Goal: Task Accomplishment & Management: Use online tool/utility

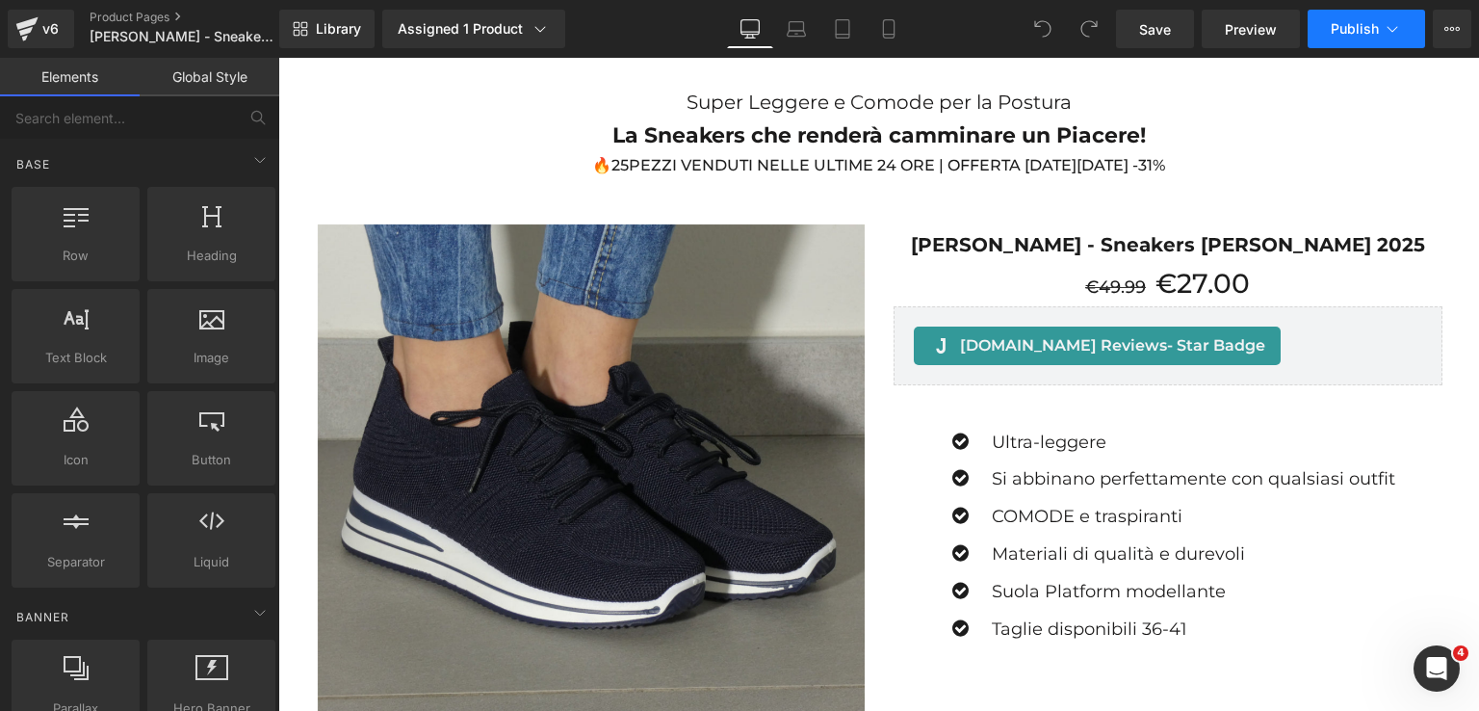
click at [1360, 39] on button "Publish" at bounding box center [1366, 29] width 117 height 39
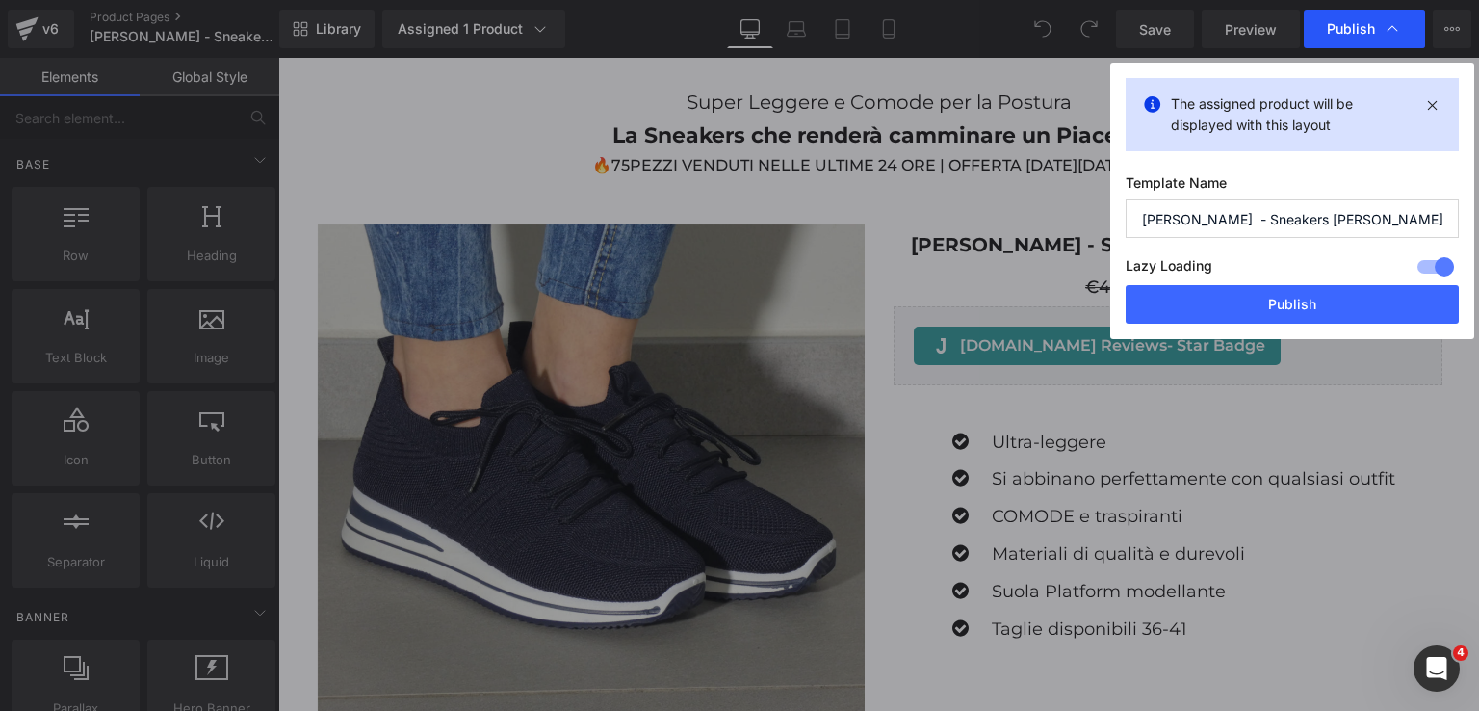
click at [1371, 26] on span "Publish" at bounding box center [1351, 28] width 48 height 17
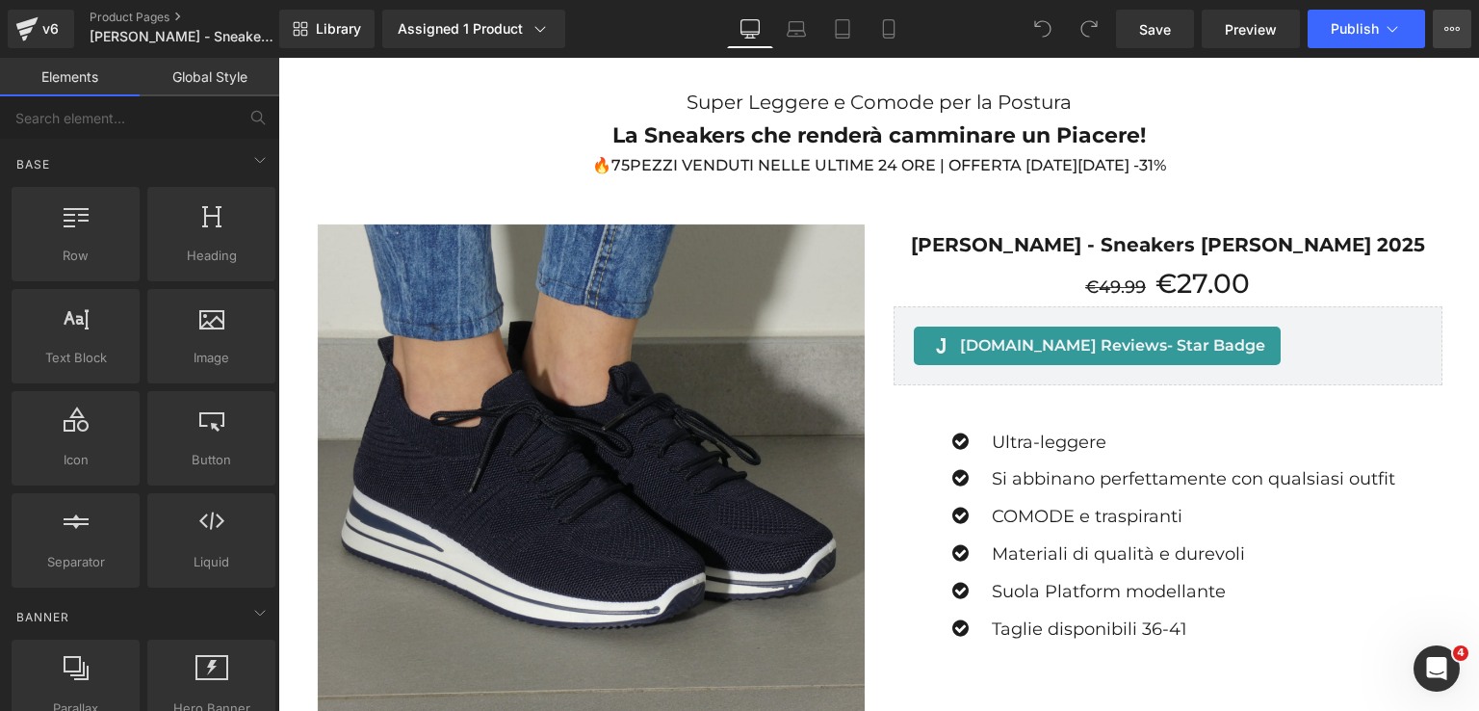
click at [1460, 17] on button "View Live Page View with current Template Save Template to Library Schedule Pub…" at bounding box center [1452, 29] width 39 height 39
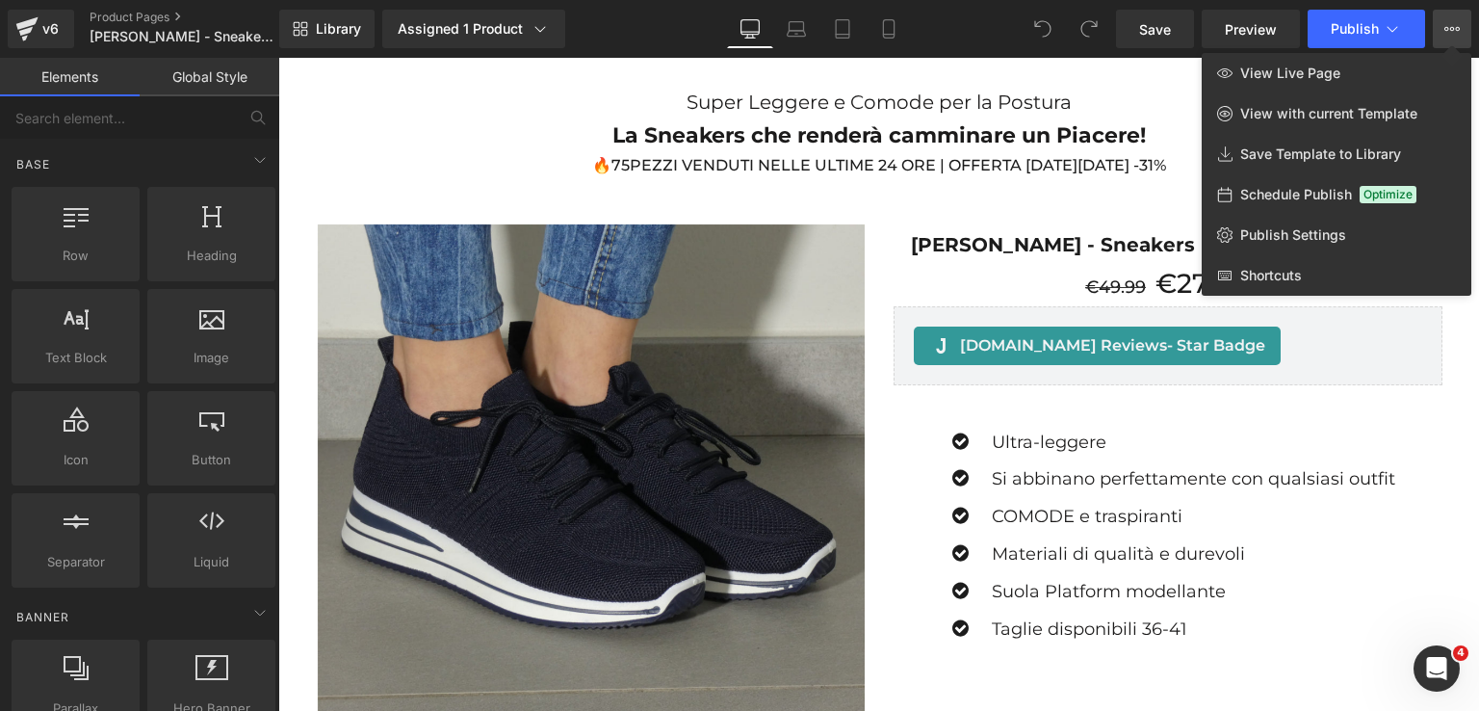
click at [1460, 17] on button "View Live Page View with current Template Save Template to Library Schedule Pub…" at bounding box center [1452, 29] width 39 height 39
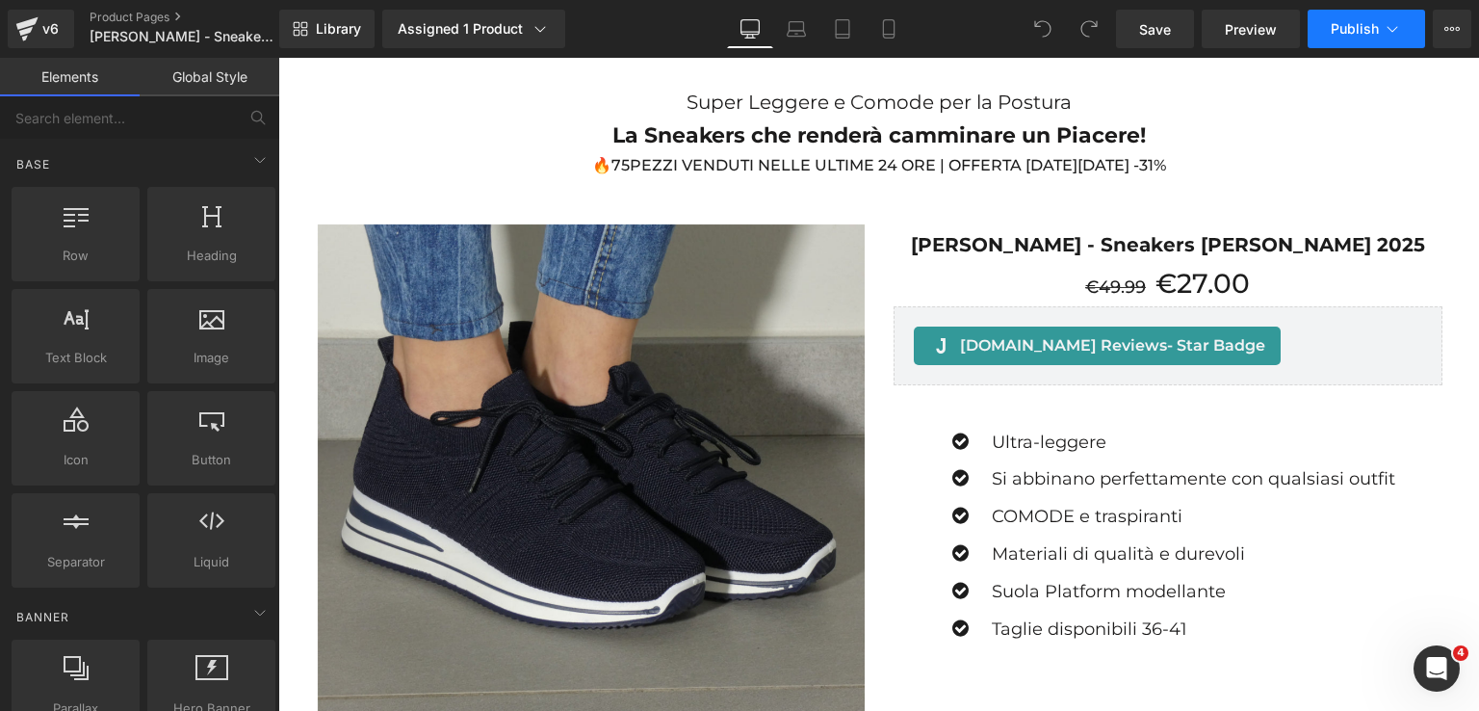
click at [1354, 32] on span "Publish" at bounding box center [1355, 28] width 48 height 15
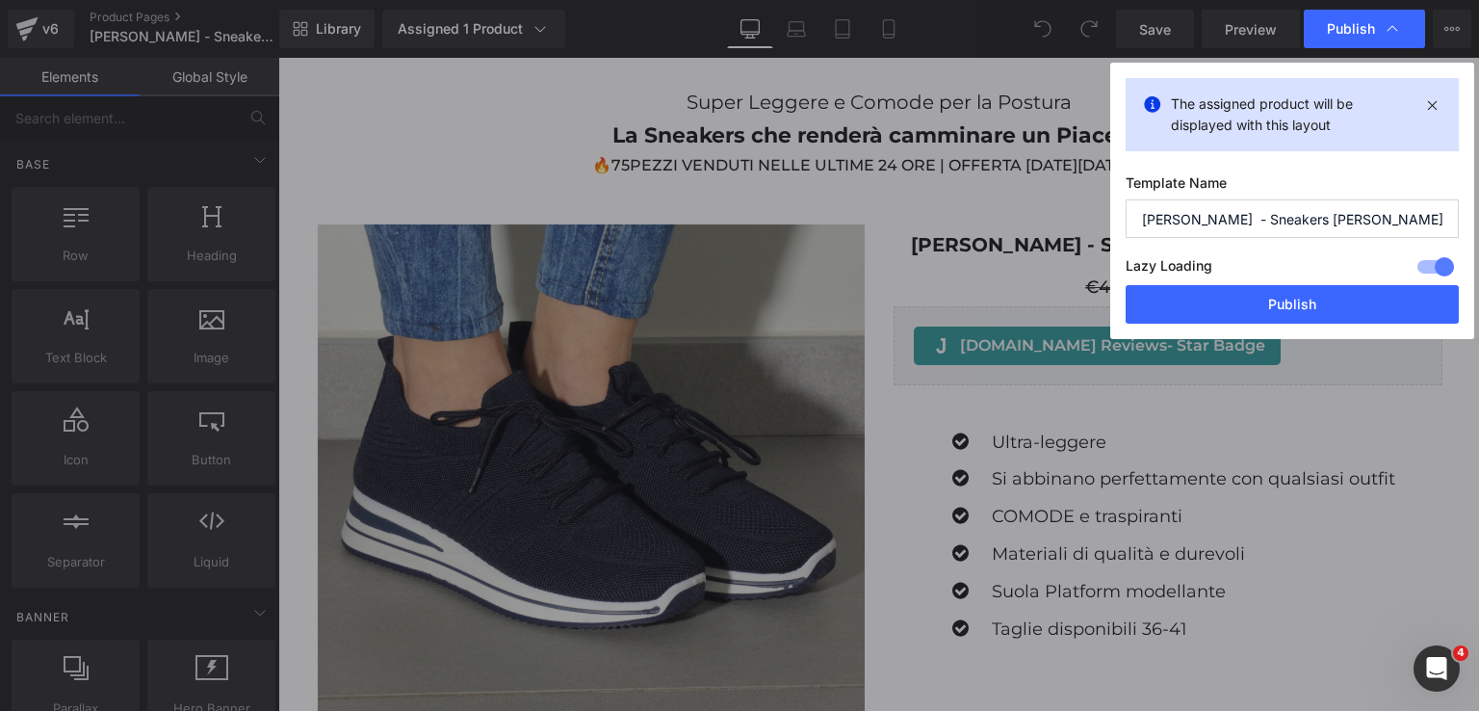
click at [1354, 32] on span "Publish" at bounding box center [1351, 28] width 48 height 17
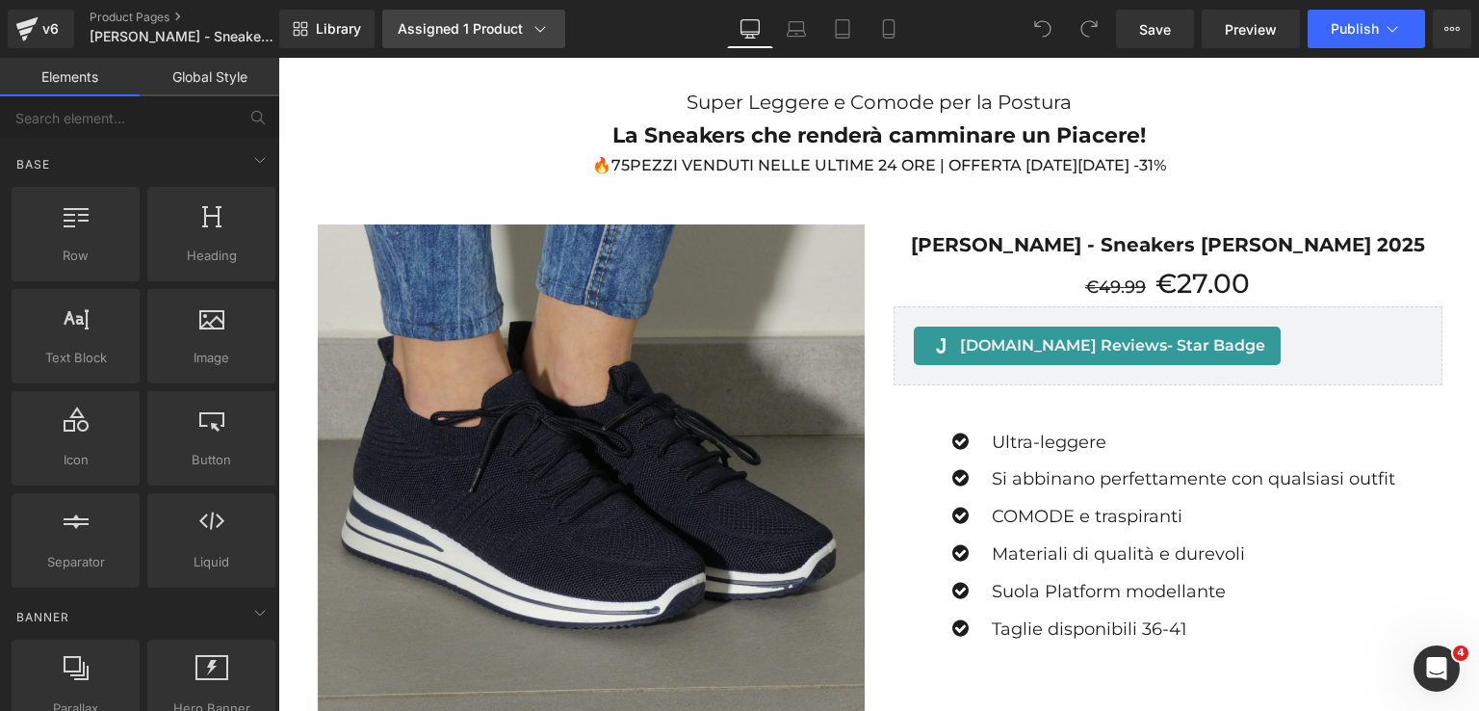
click at [477, 32] on div "Assigned 1 Product" at bounding box center [474, 28] width 152 height 19
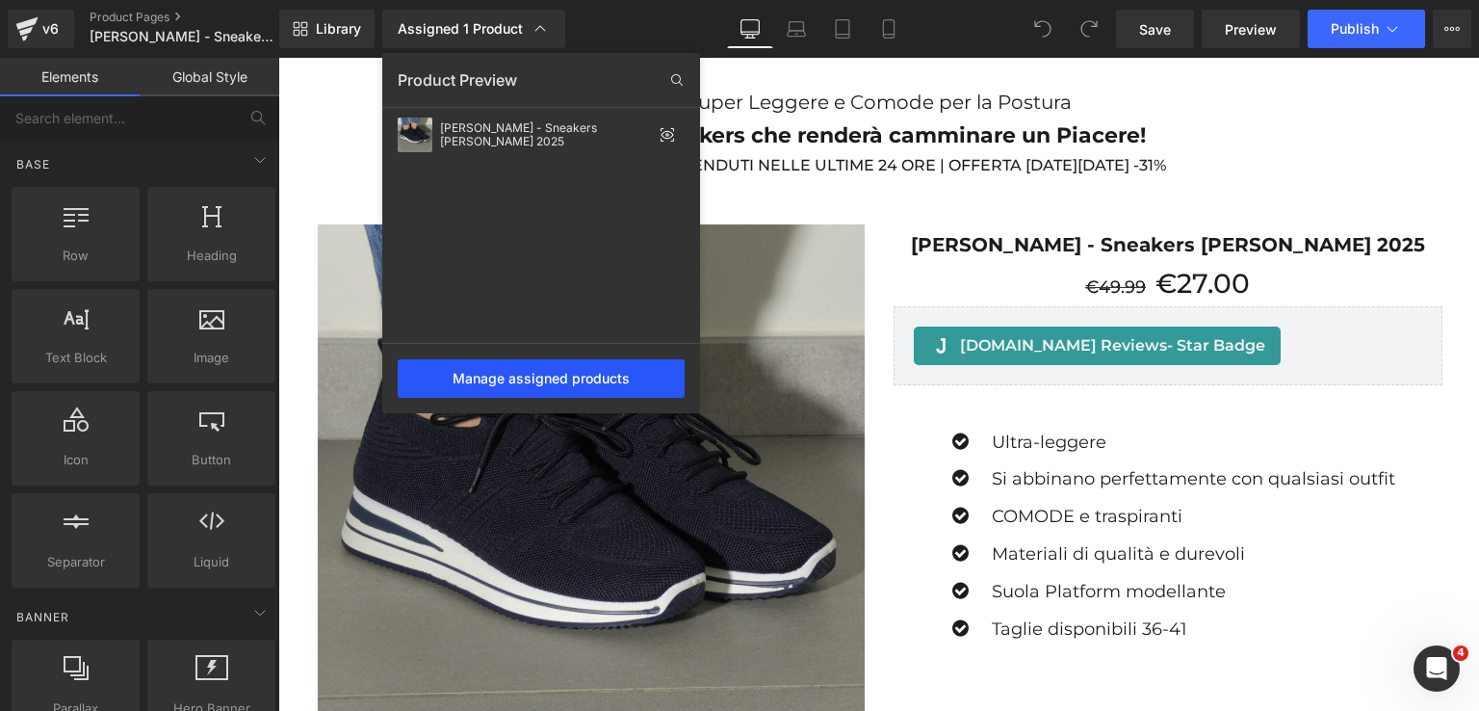
click at [516, 367] on div "Manage assigned products" at bounding box center [541, 378] width 287 height 39
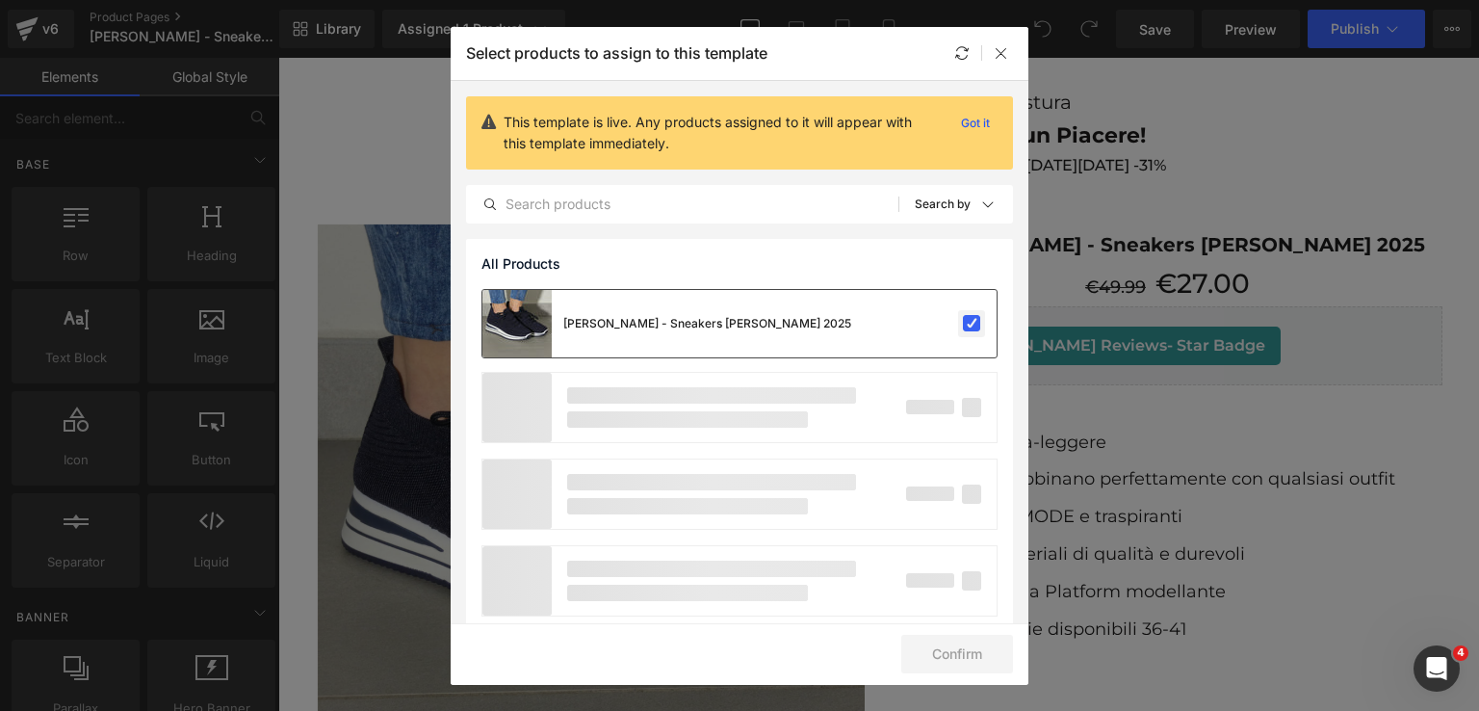
click at [964, 326] on label at bounding box center [971, 323] width 17 height 17
click at [972, 324] on input "checkbox" at bounding box center [972, 324] width 0 height 0
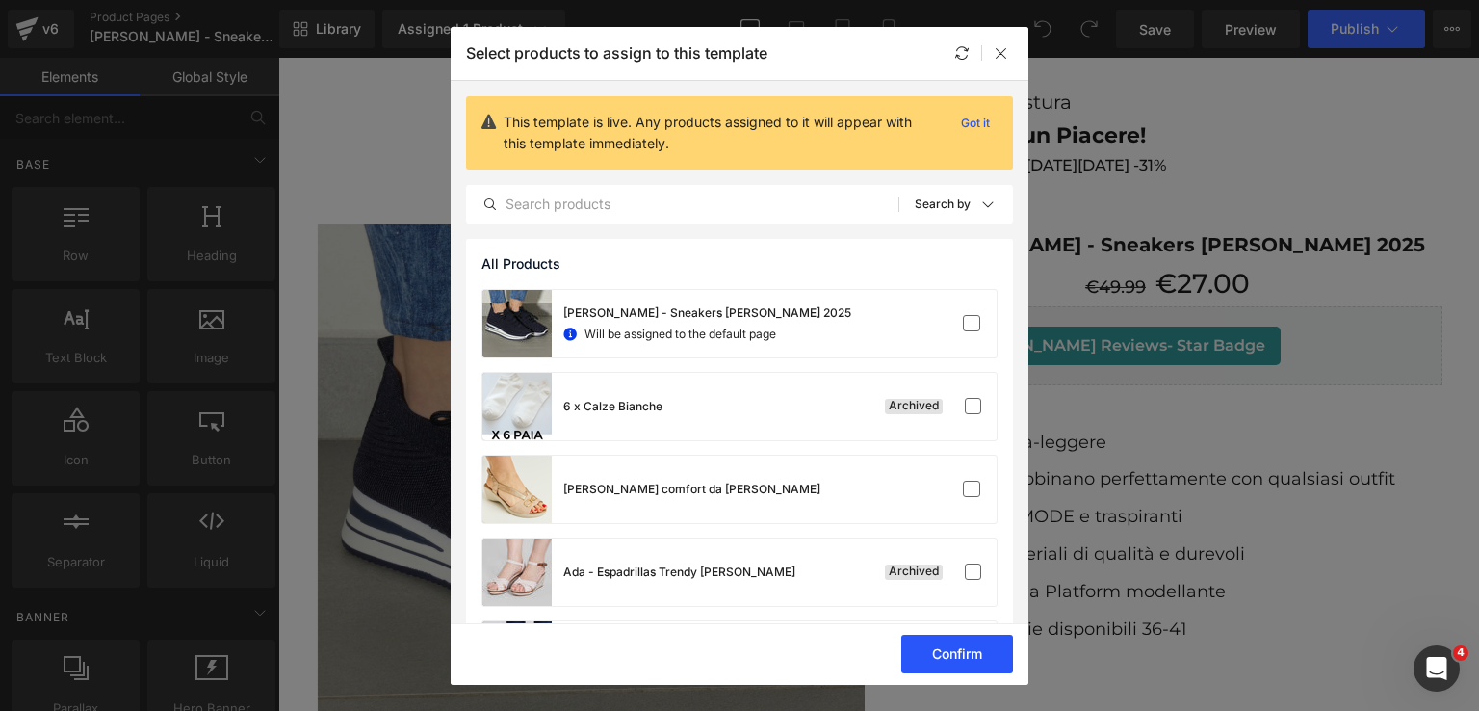
click at [971, 651] on button "Confirm" at bounding box center [957, 654] width 112 height 39
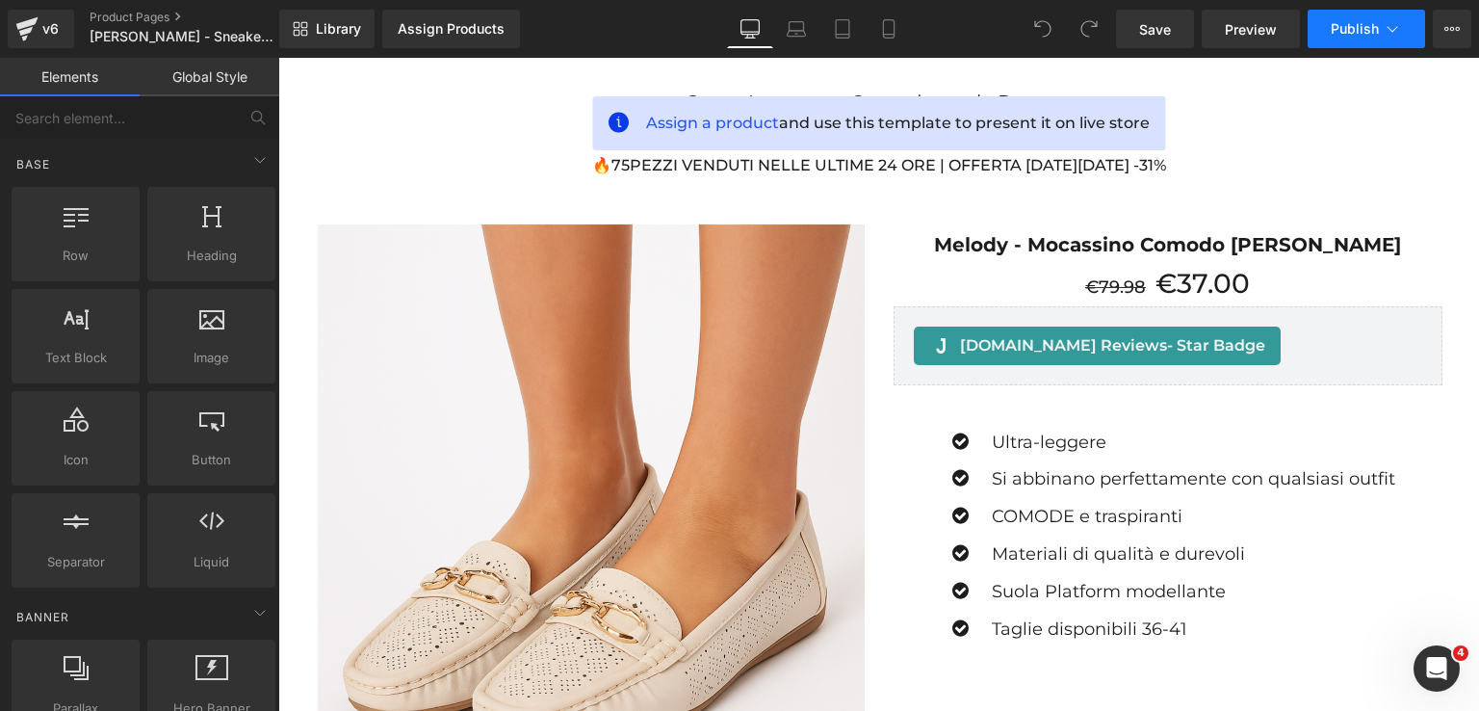
click at [1359, 38] on button "Publish" at bounding box center [1366, 29] width 117 height 39
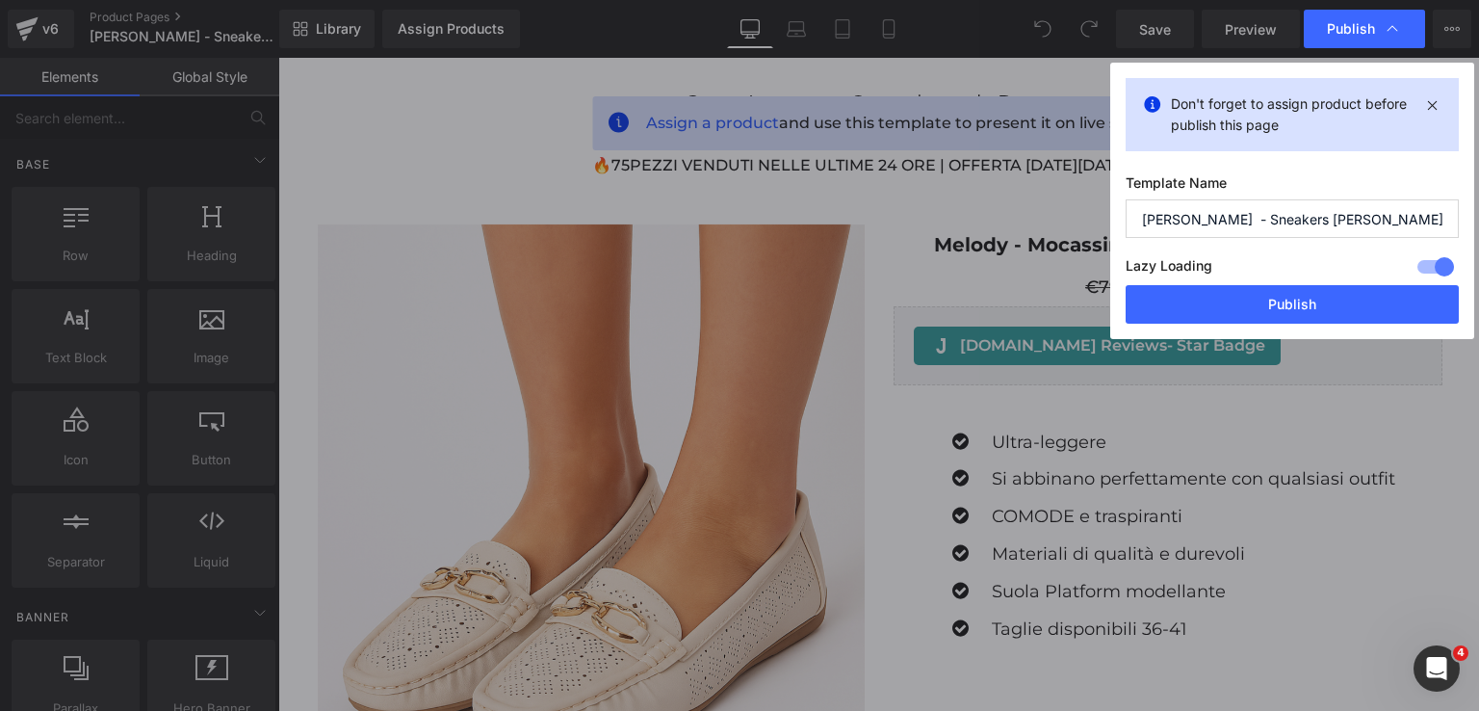
click at [1287, 224] on input "[PERSON_NAME] - Sneakers [PERSON_NAME] 2022" at bounding box center [1292, 218] width 333 height 39
click at [1394, 216] on input "[PERSON_NAME] - Sneakers [PERSON_NAME] 2022" at bounding box center [1292, 218] width 333 height 39
type input "[PERSON_NAME] - Sneakers [PERSON_NAME] 2025"
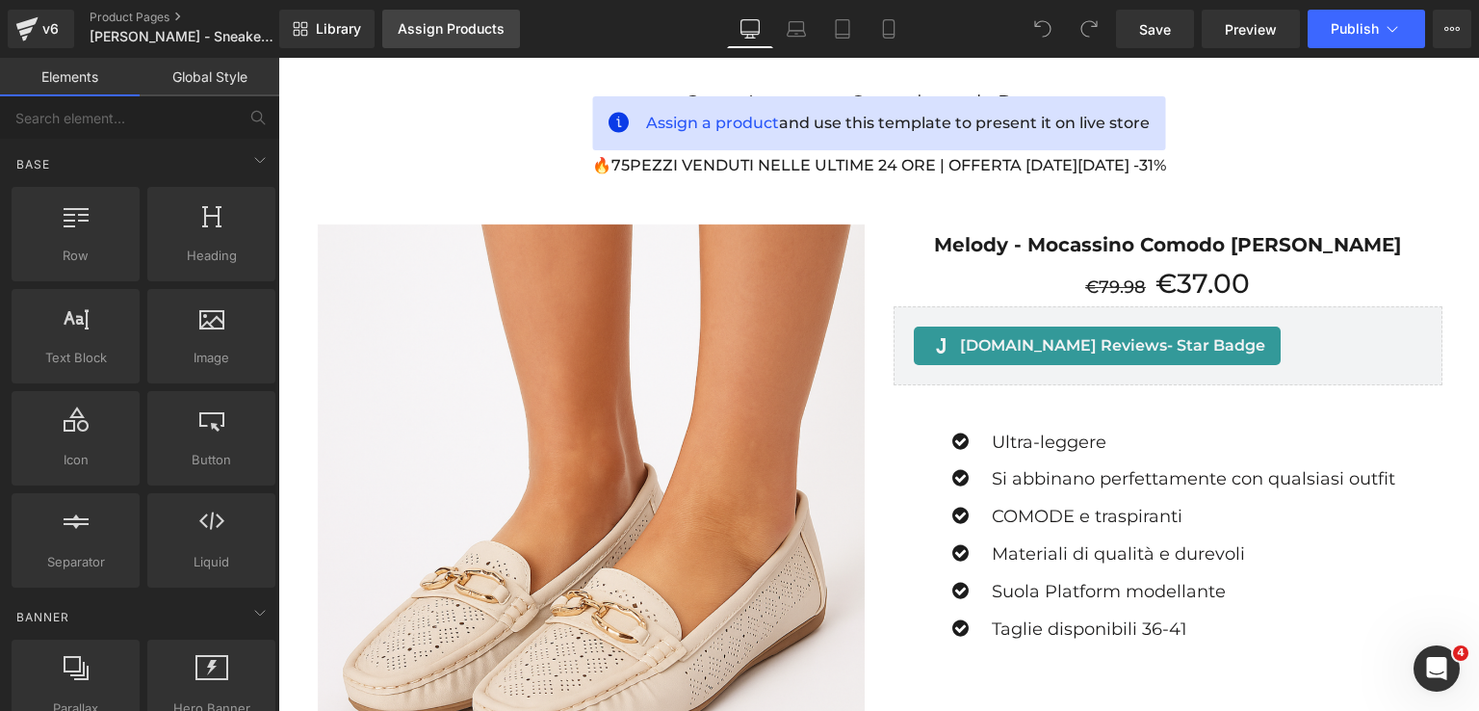
click at [441, 44] on link "Assign Products" at bounding box center [451, 29] width 138 height 39
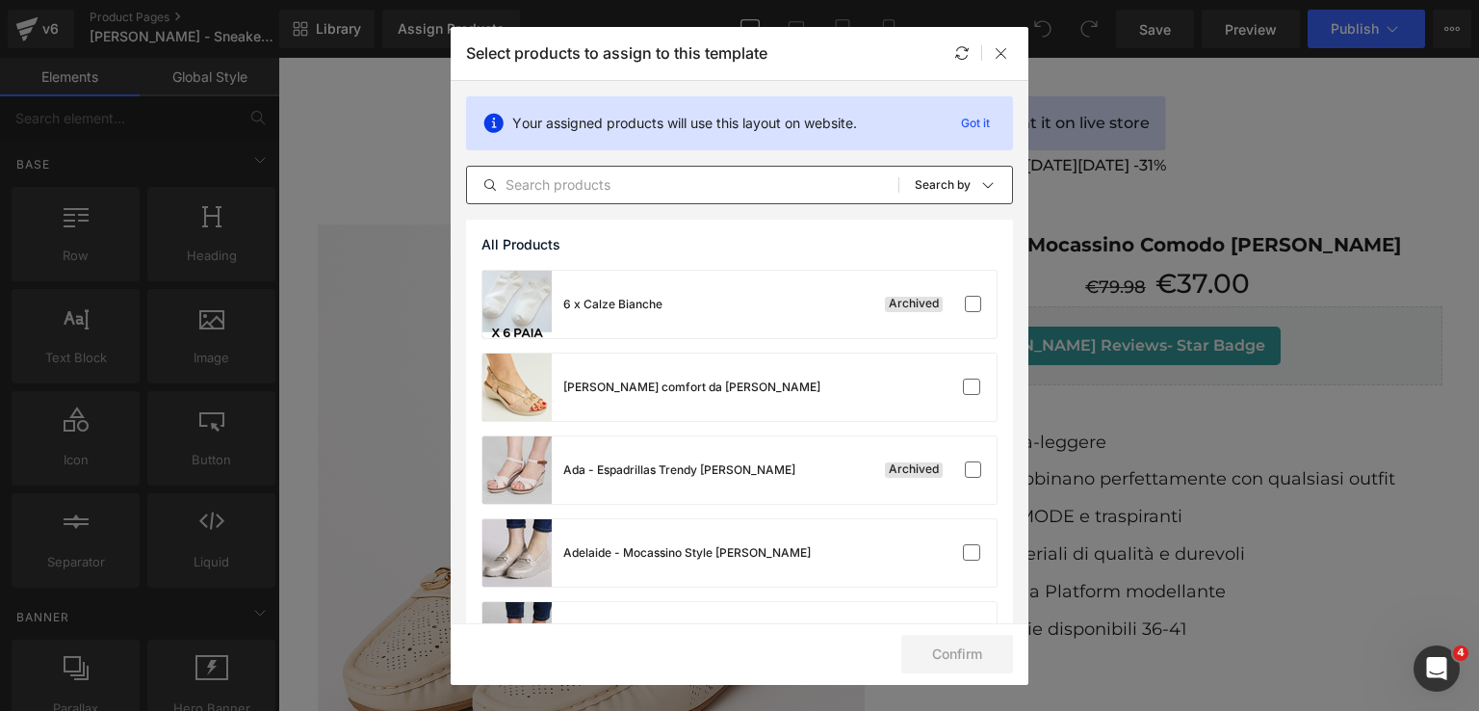
click at [564, 188] on input "text" at bounding box center [682, 184] width 431 height 23
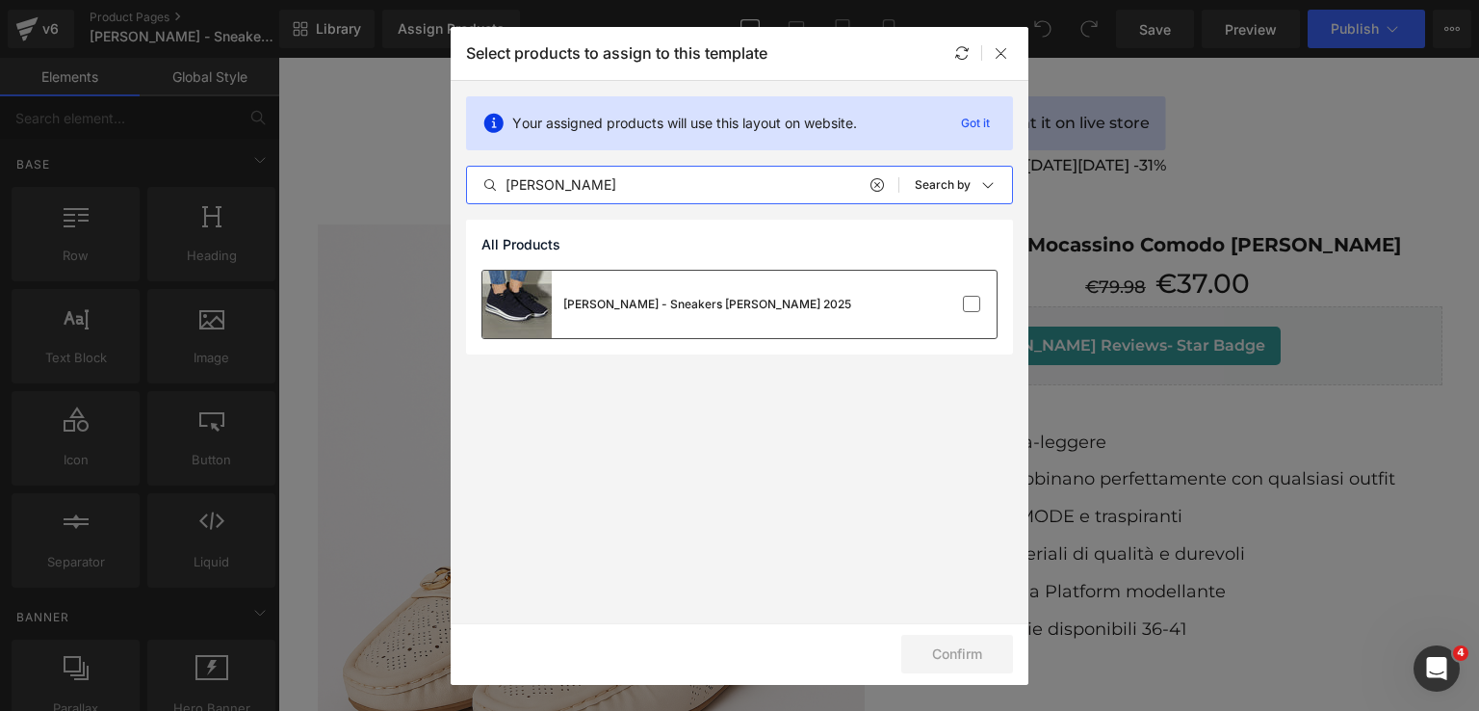
type input "[PERSON_NAME]"
click at [960, 320] on div "[PERSON_NAME] - Sneakers [PERSON_NAME] 2025" at bounding box center [740, 304] width 514 height 67
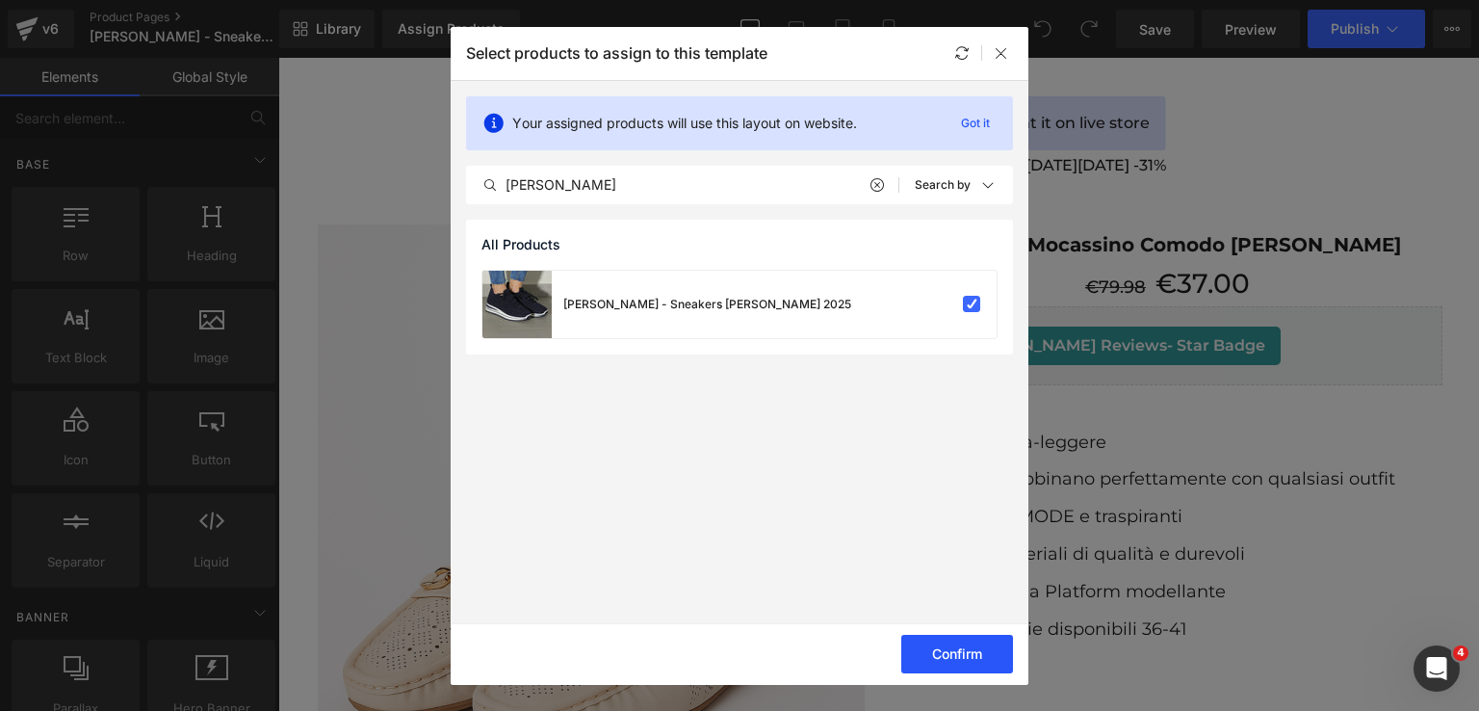
click at [947, 667] on button "Confirm" at bounding box center [957, 654] width 112 height 39
click at [1005, 55] on icon at bounding box center [1001, 52] width 15 height 15
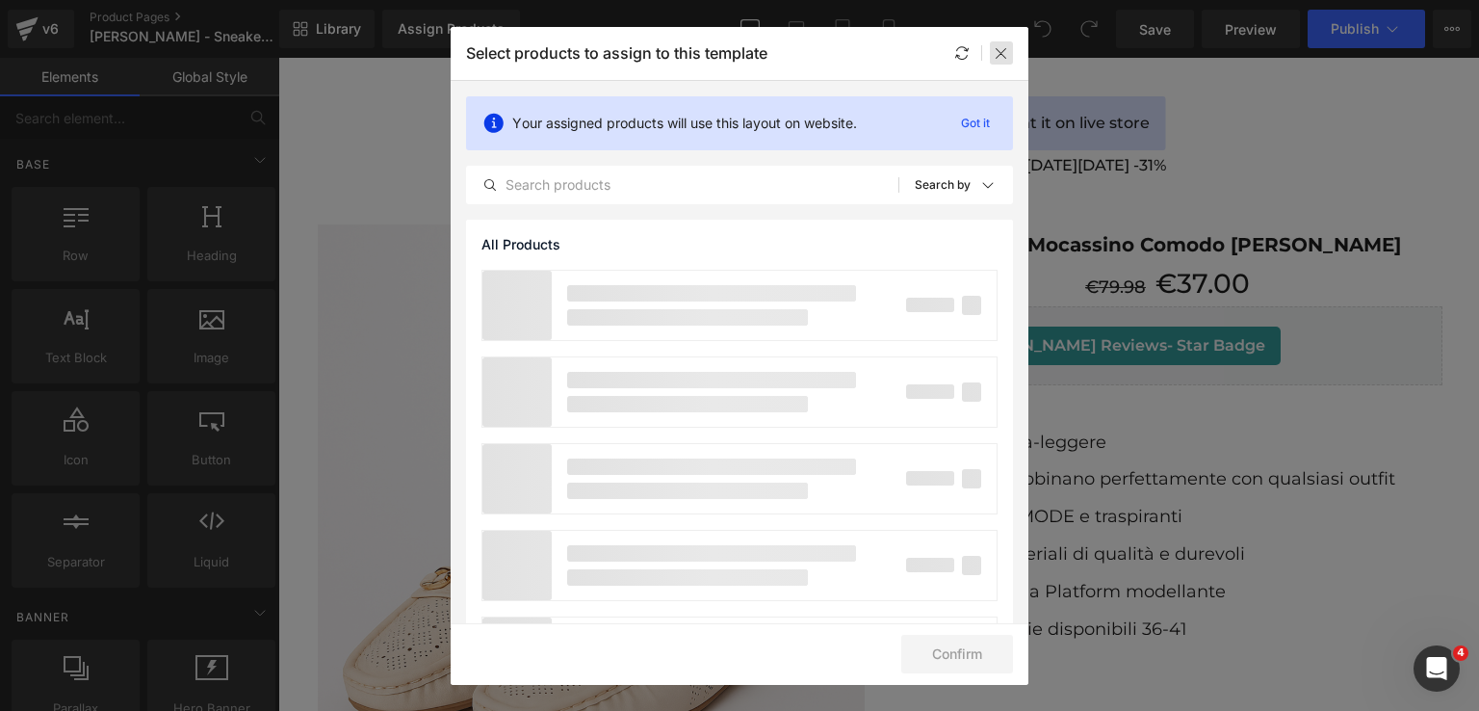
click at [997, 55] on icon at bounding box center [1001, 52] width 15 height 15
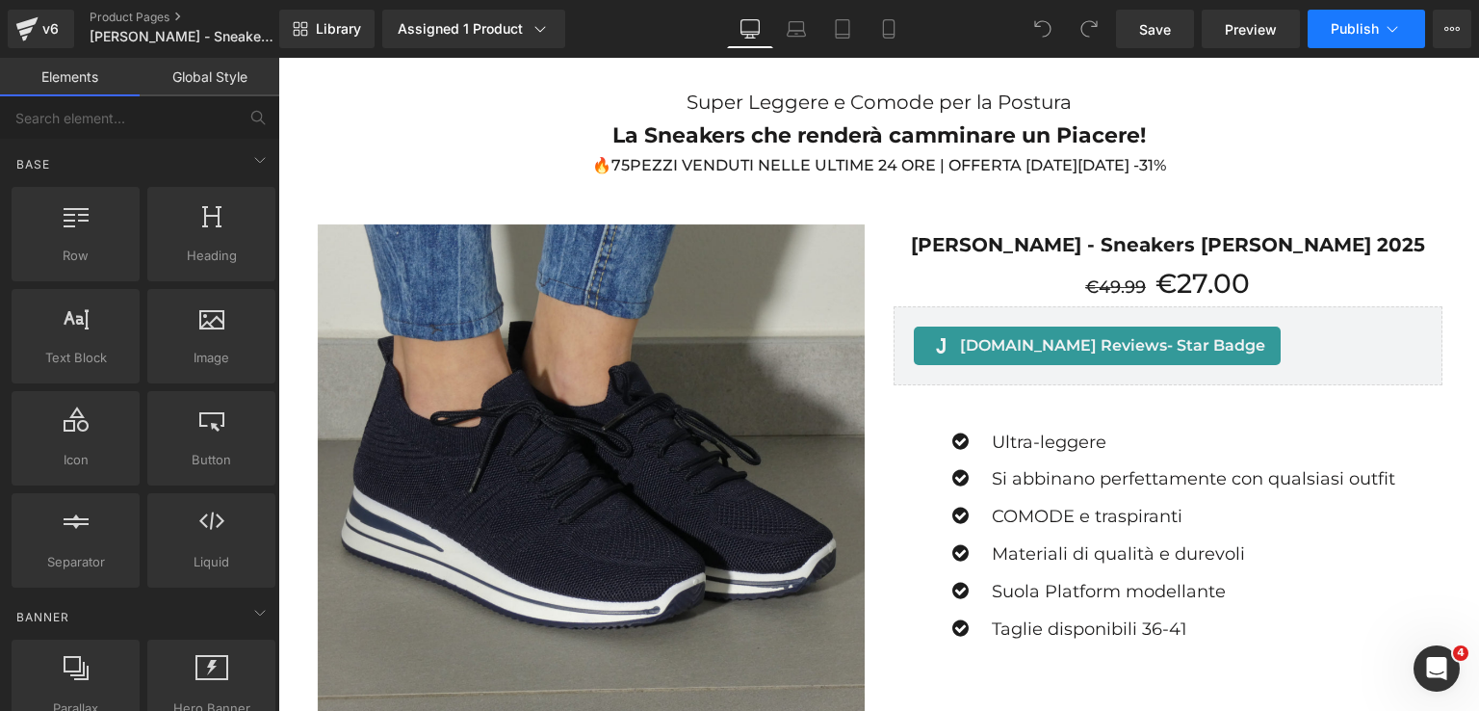
click at [1360, 38] on button "Publish" at bounding box center [1366, 29] width 117 height 39
click at [1456, 23] on icon at bounding box center [1452, 28] width 15 height 15
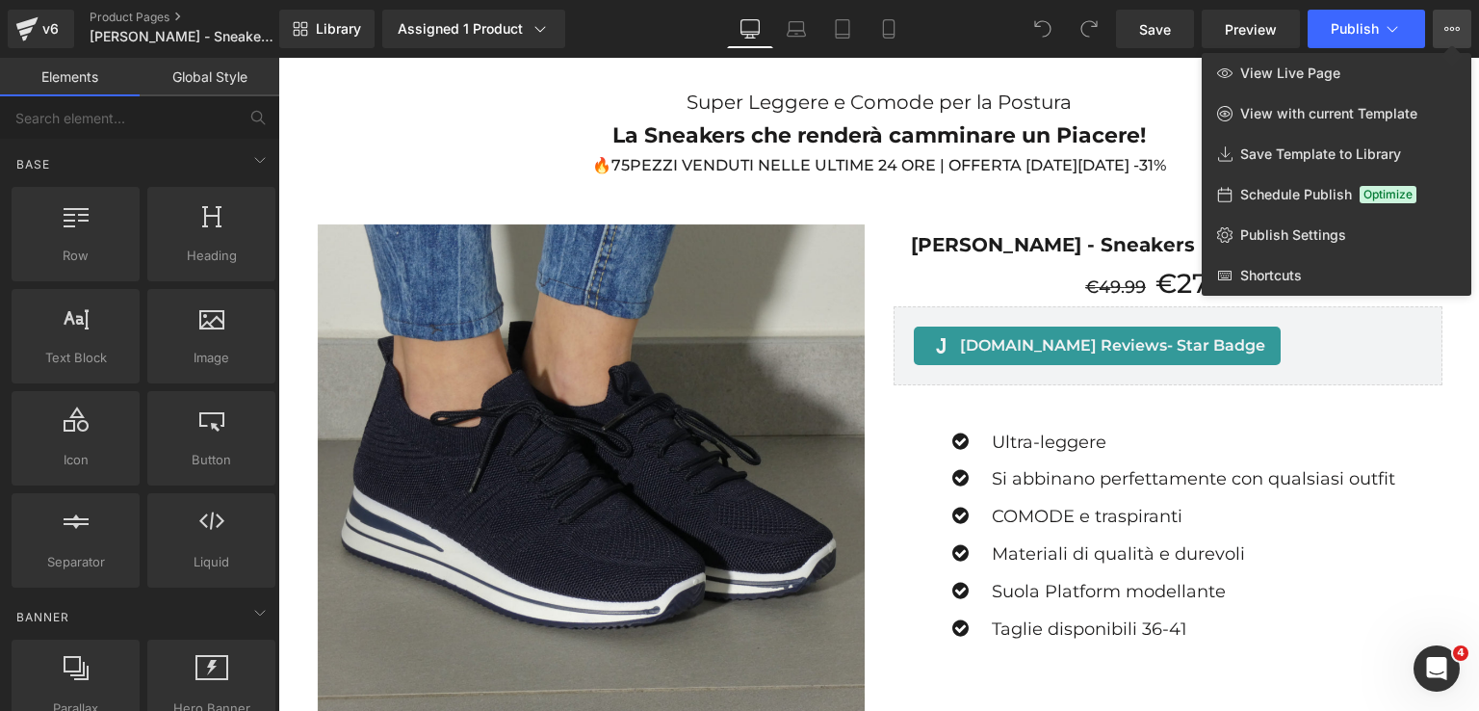
click at [979, 186] on div at bounding box center [878, 384] width 1201 height 653
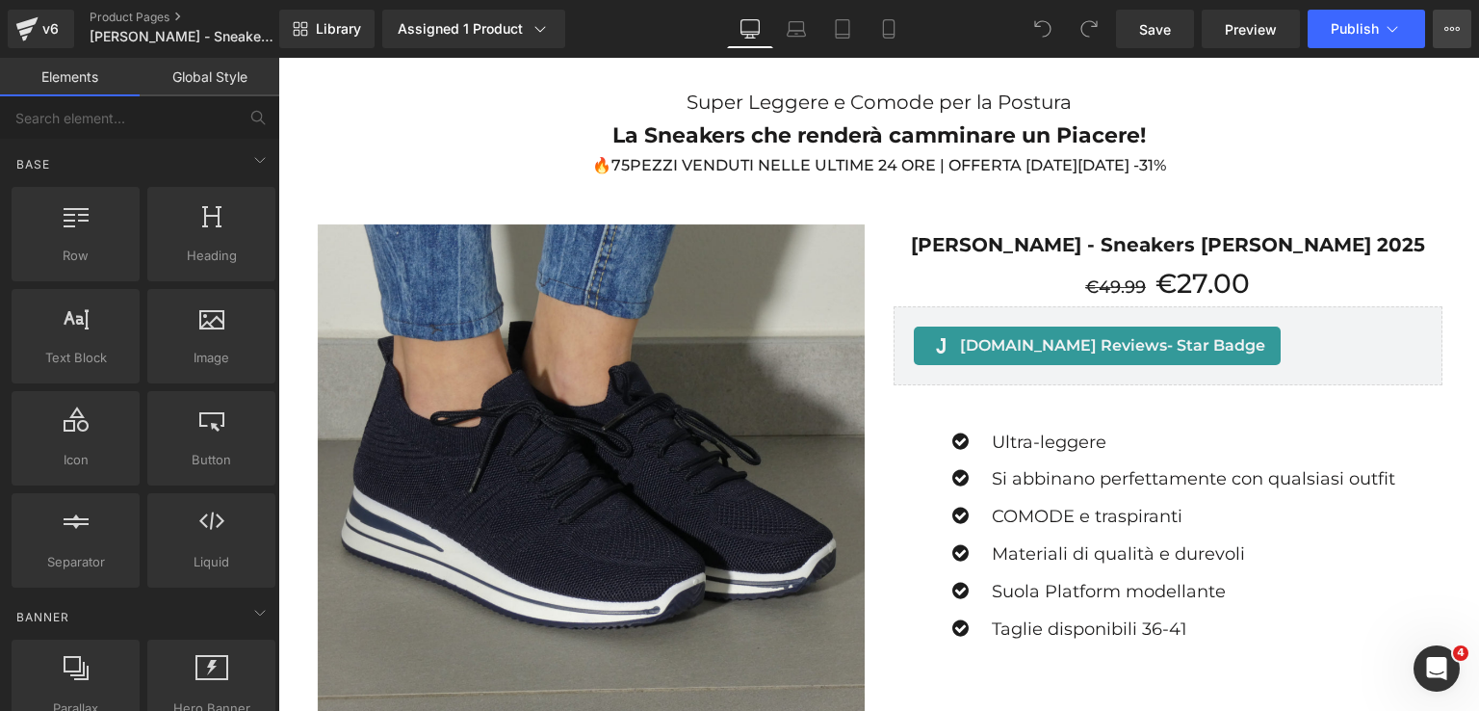
click at [1454, 39] on button "View Live Page View with current Template Save Template to Library Schedule Pub…" at bounding box center [1452, 29] width 39 height 39
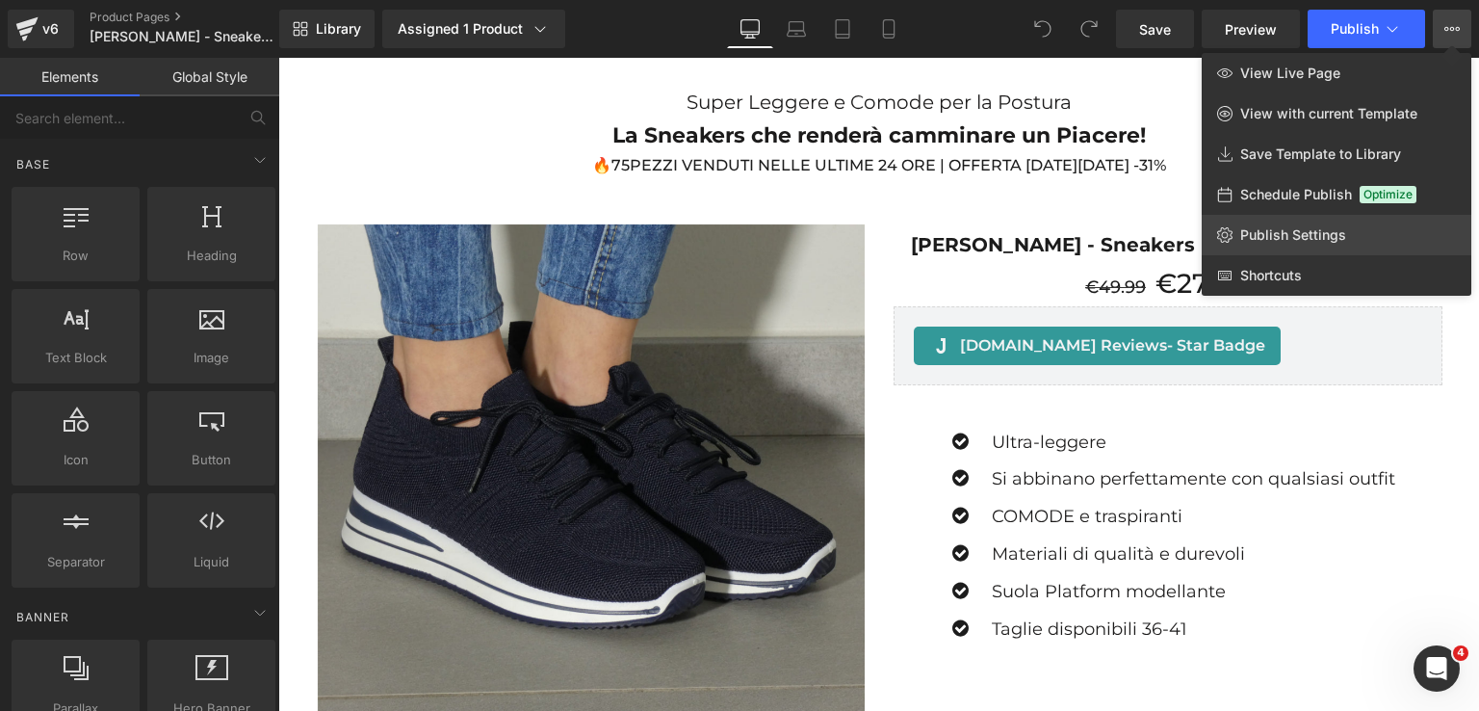
click at [1310, 227] on span "Publish Settings" at bounding box center [1293, 234] width 106 height 17
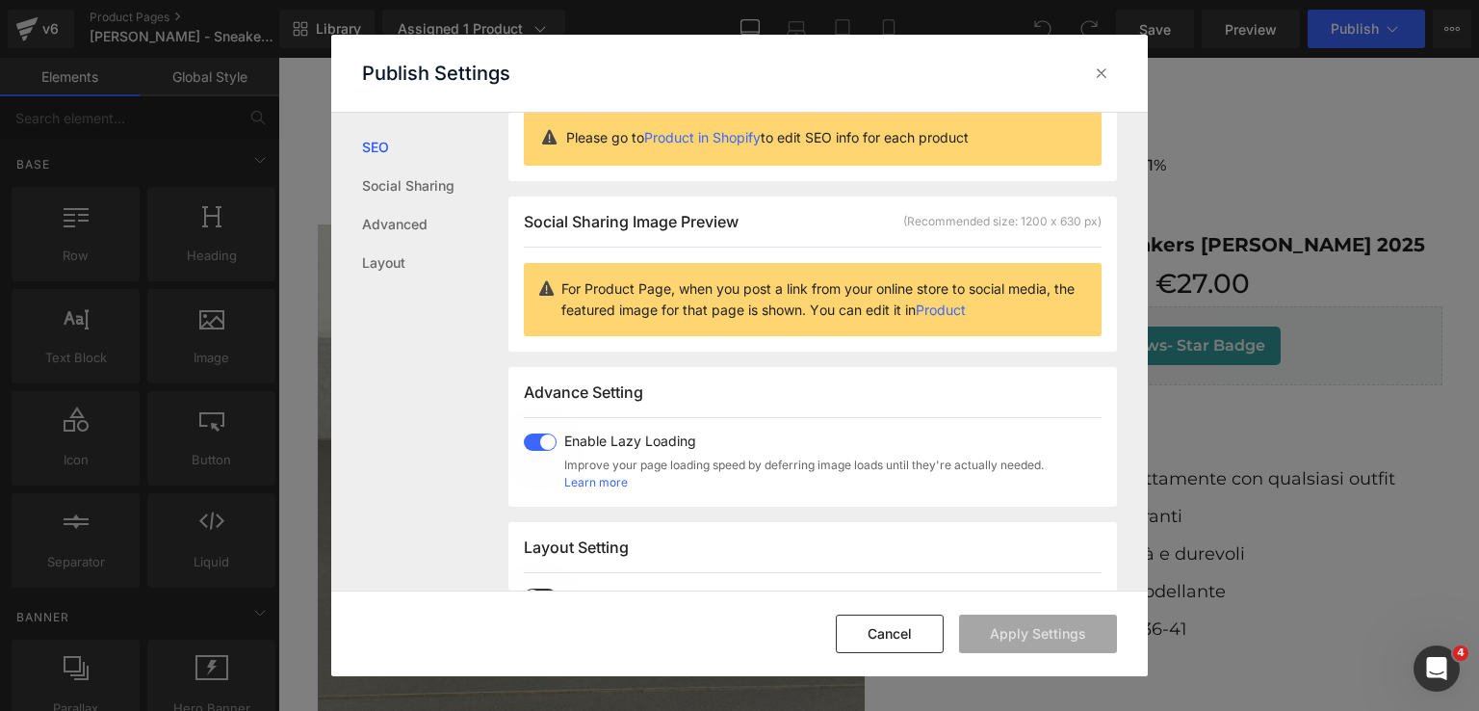
scroll to position [385, 0]
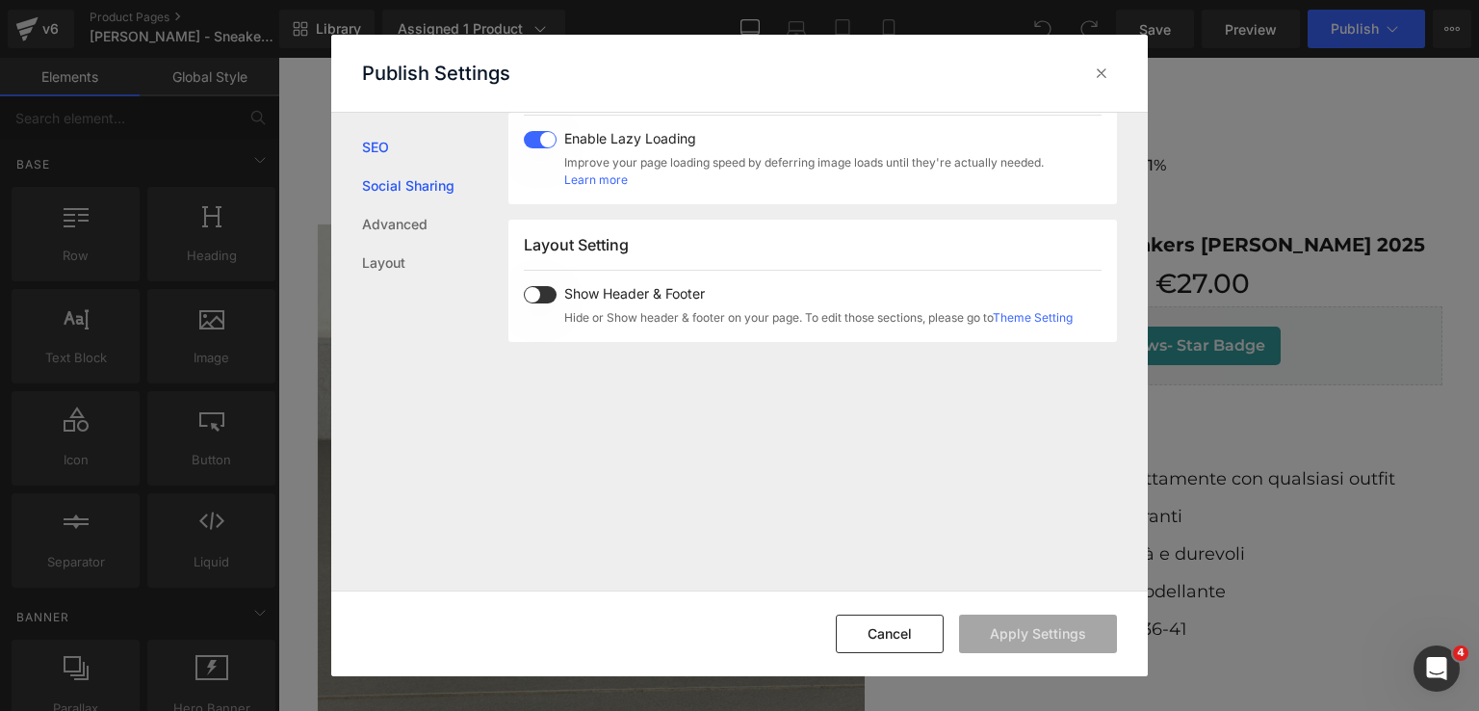
click at [420, 191] on link "Social Sharing" at bounding box center [435, 186] width 146 height 39
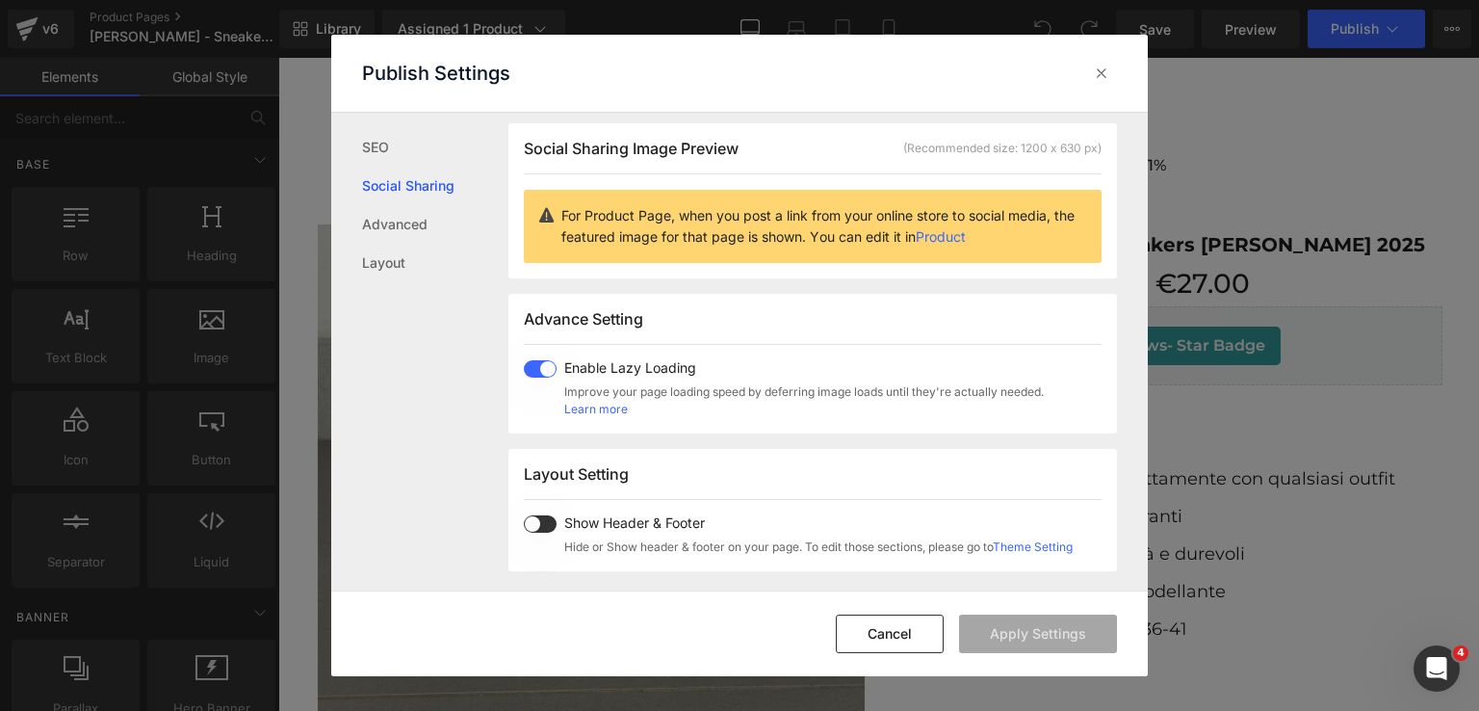
scroll to position [152, 0]
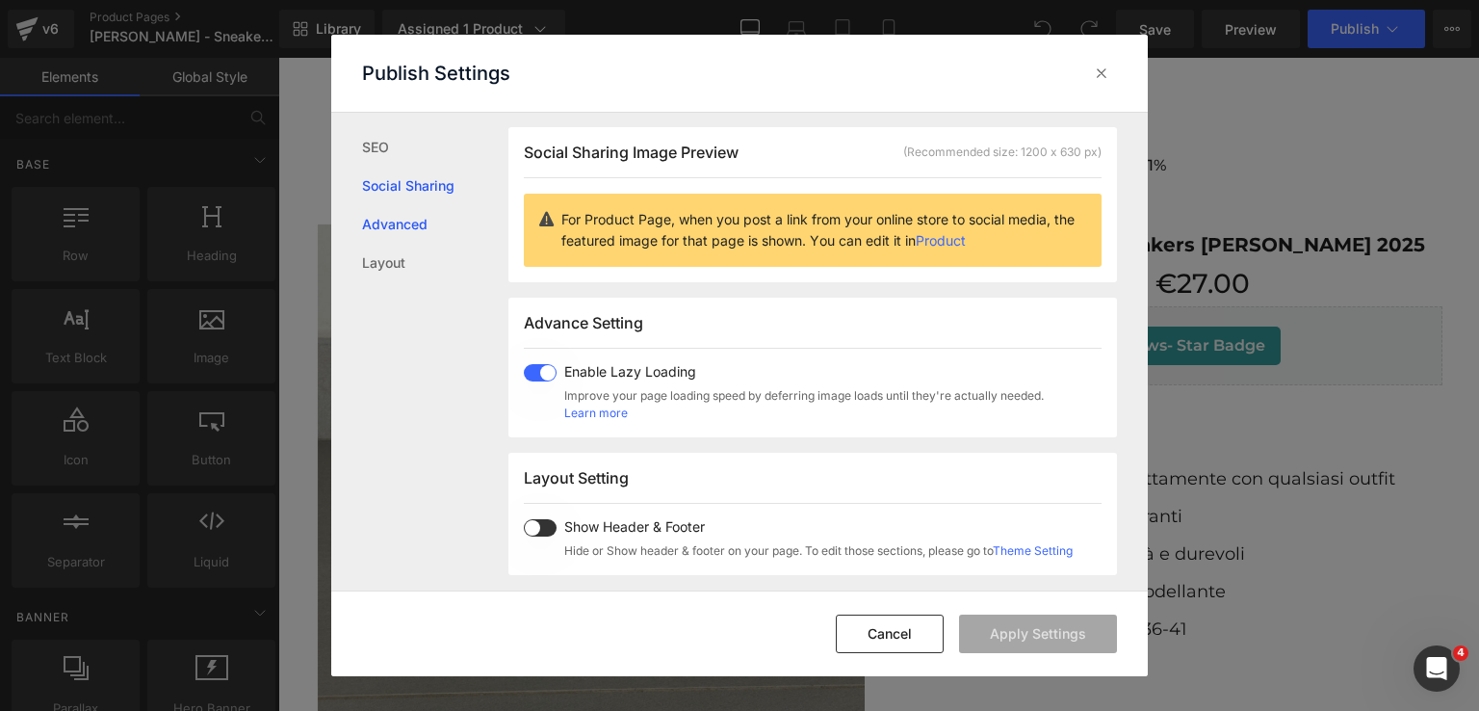
click at [410, 216] on link "Advanced" at bounding box center [435, 224] width 146 height 39
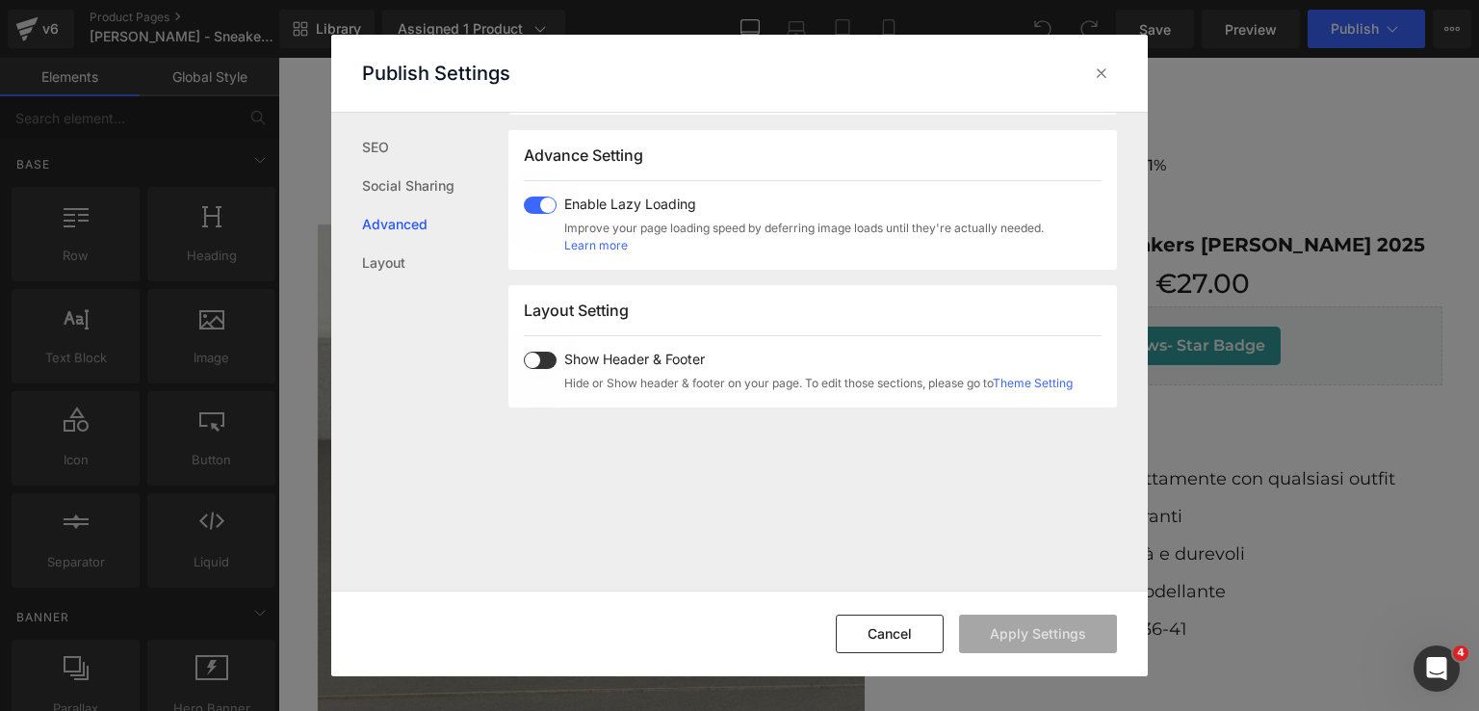
scroll to position [323, 0]
click at [400, 253] on link "Layout" at bounding box center [435, 263] width 146 height 39
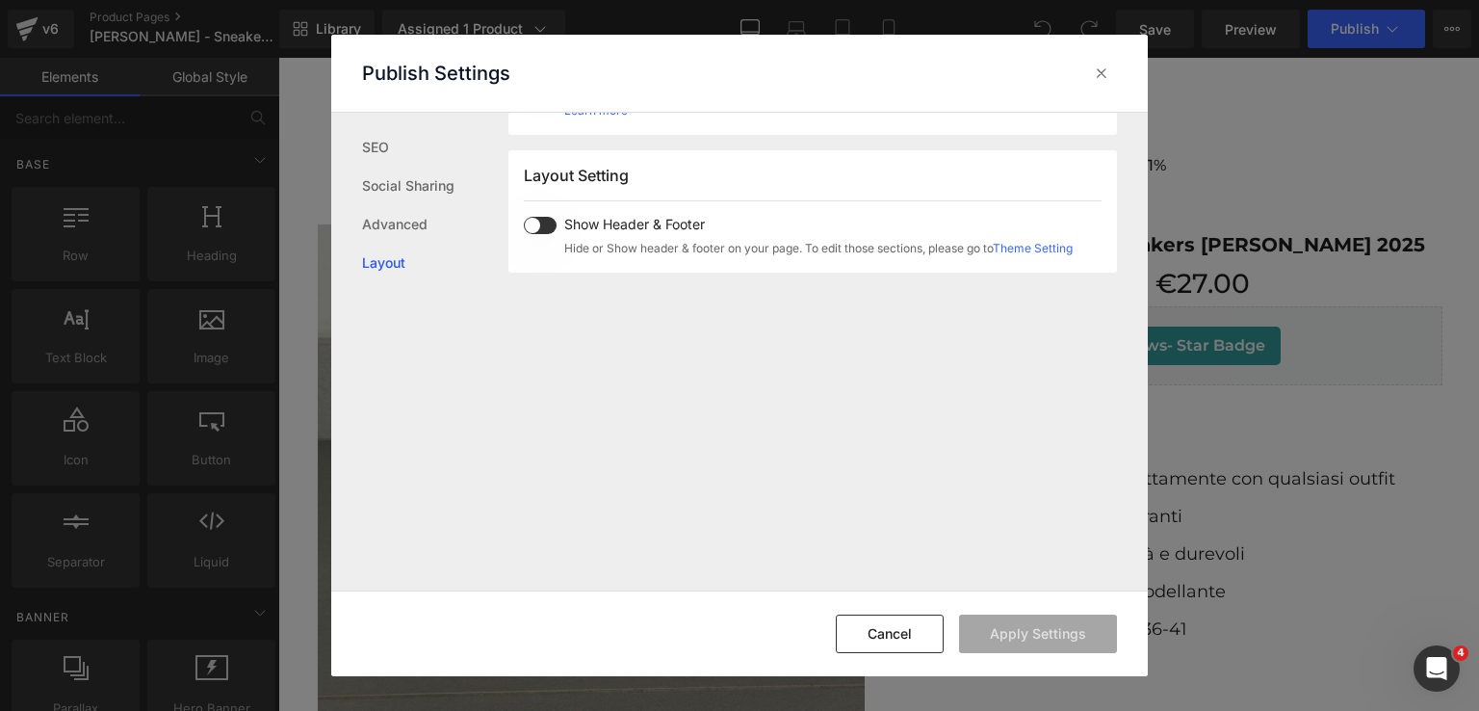
scroll to position [476, 0]
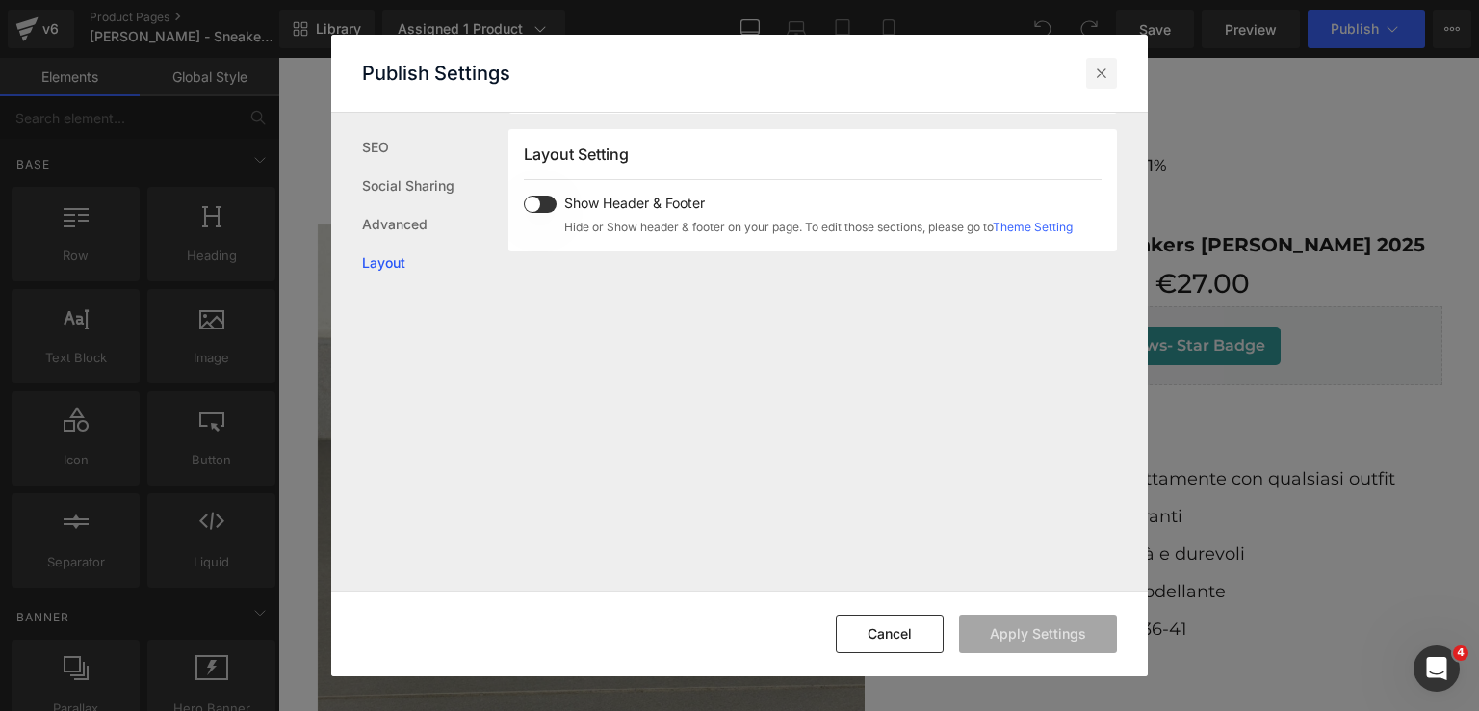
click at [1098, 70] on icon at bounding box center [1101, 73] width 19 height 19
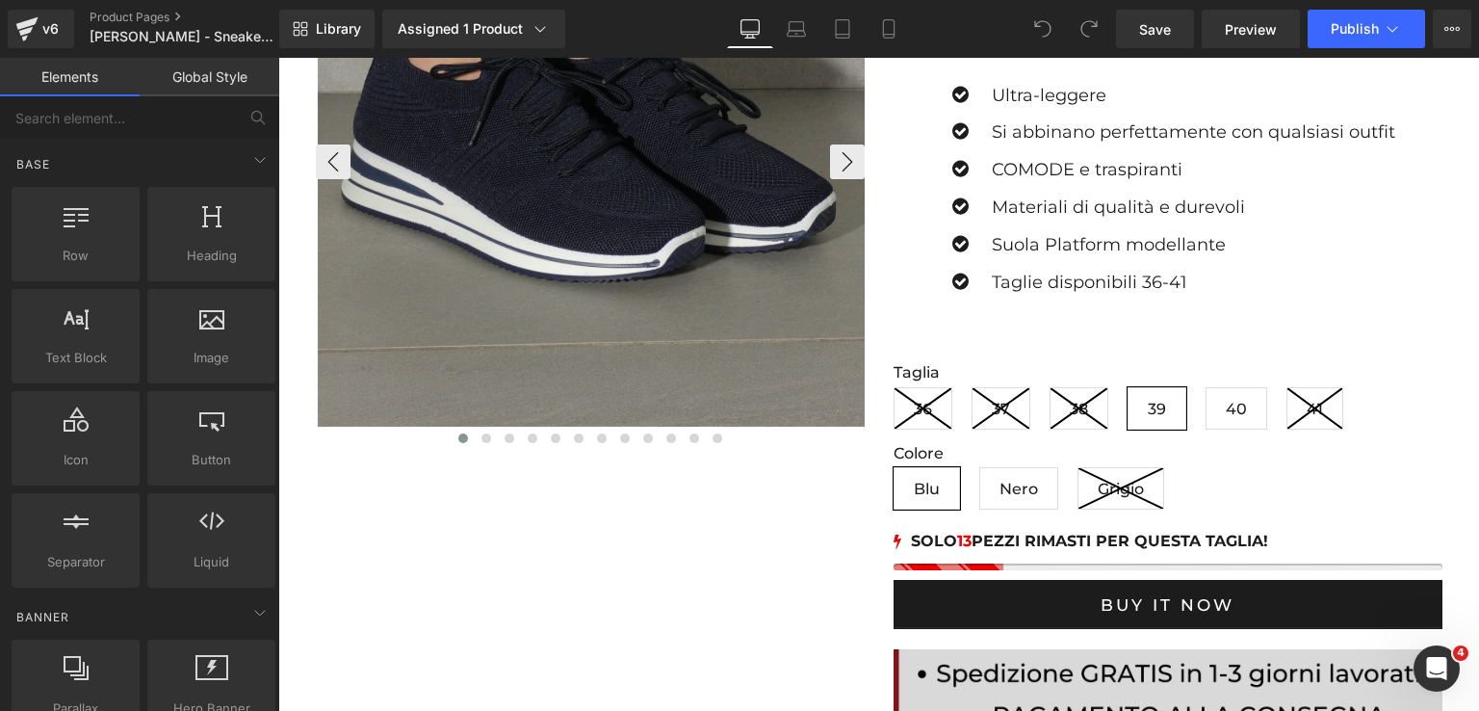
scroll to position [482, 0]
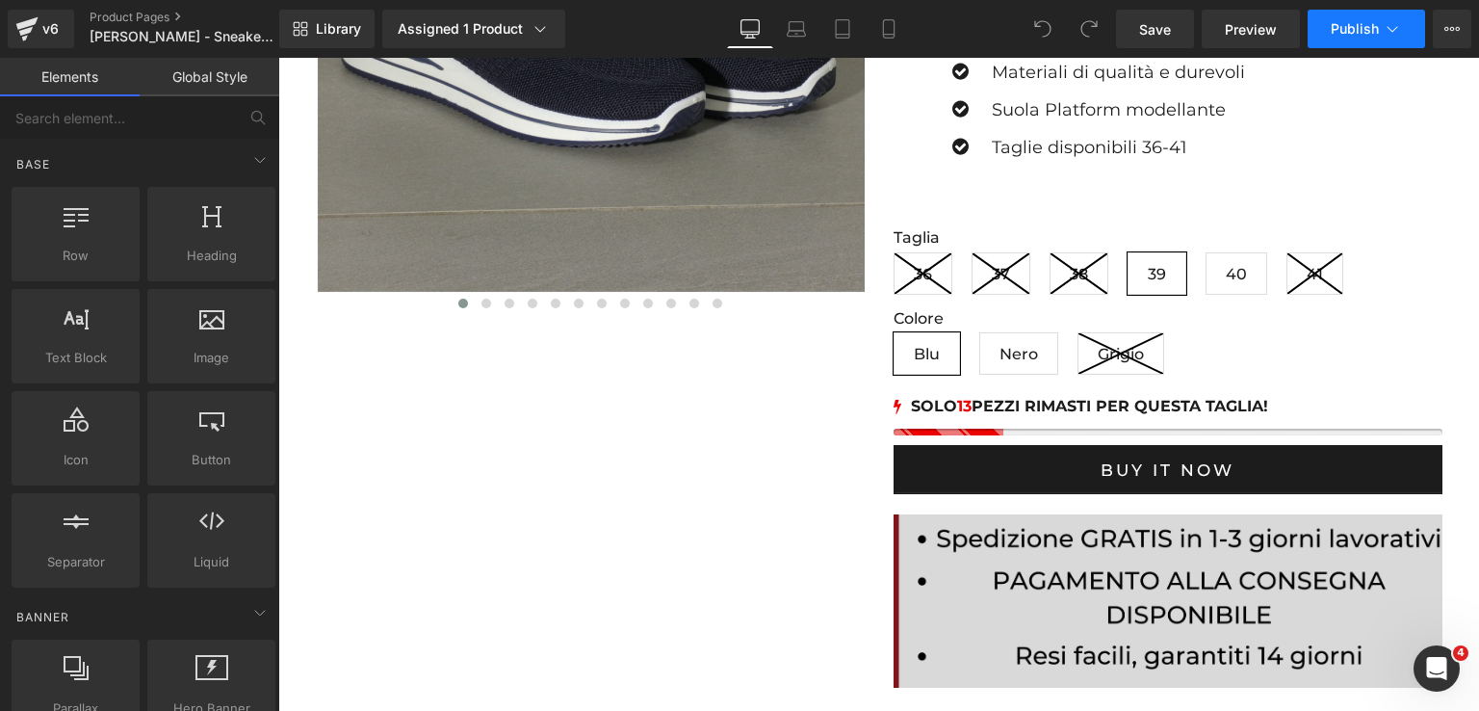
click at [1406, 28] on button "Publish" at bounding box center [1366, 29] width 117 height 39
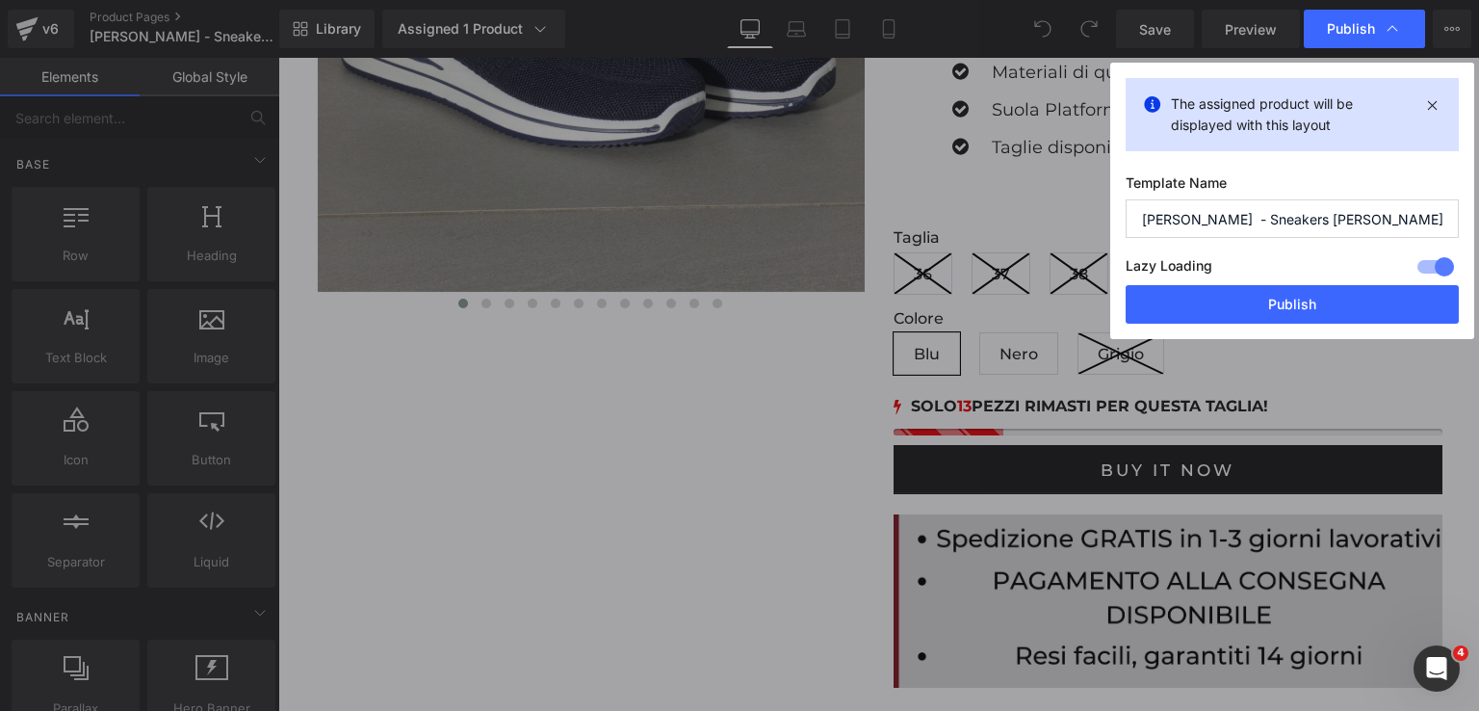
click at [1425, 261] on div at bounding box center [1436, 266] width 46 height 31
click at [1429, 263] on div at bounding box center [1436, 266] width 46 height 31
click at [1432, 96] on icon at bounding box center [1433, 104] width 22 height 23
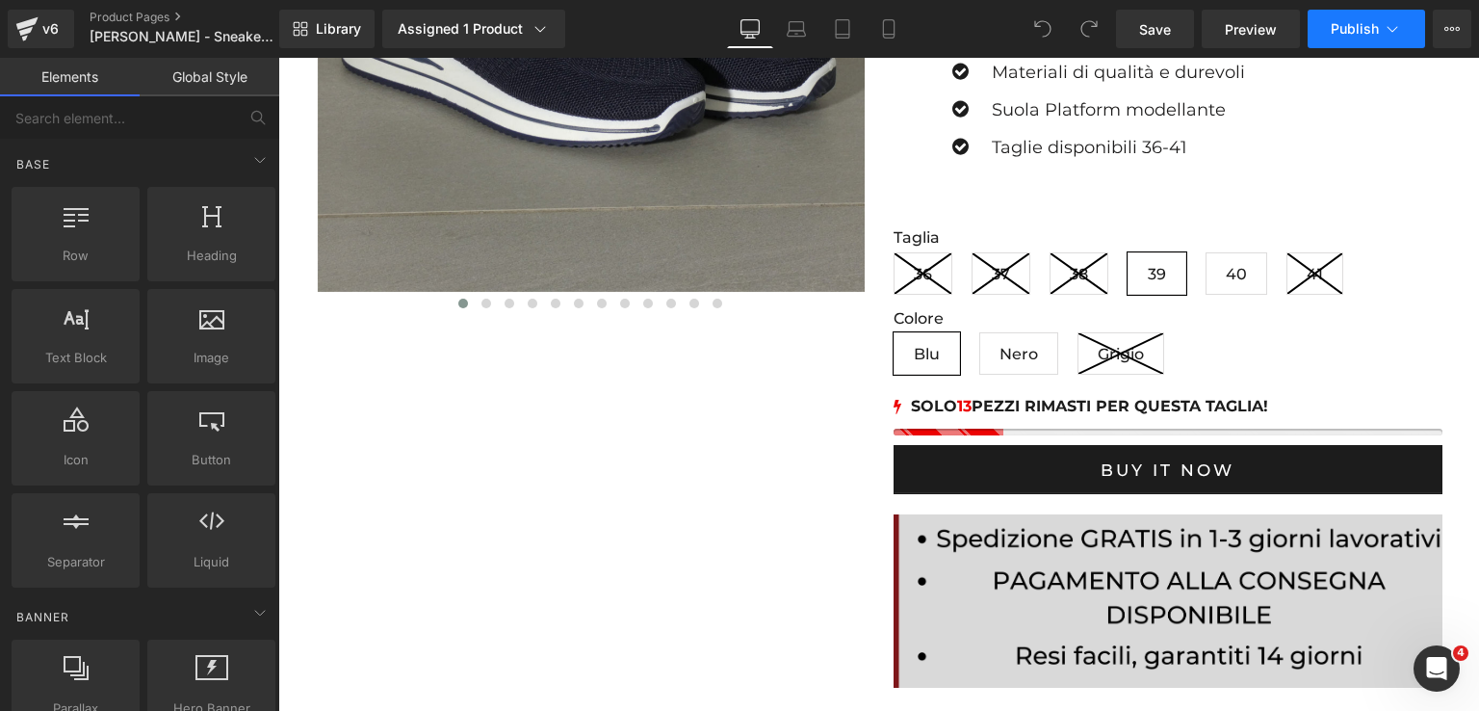
click at [1318, 24] on button "Publish" at bounding box center [1366, 29] width 117 height 39
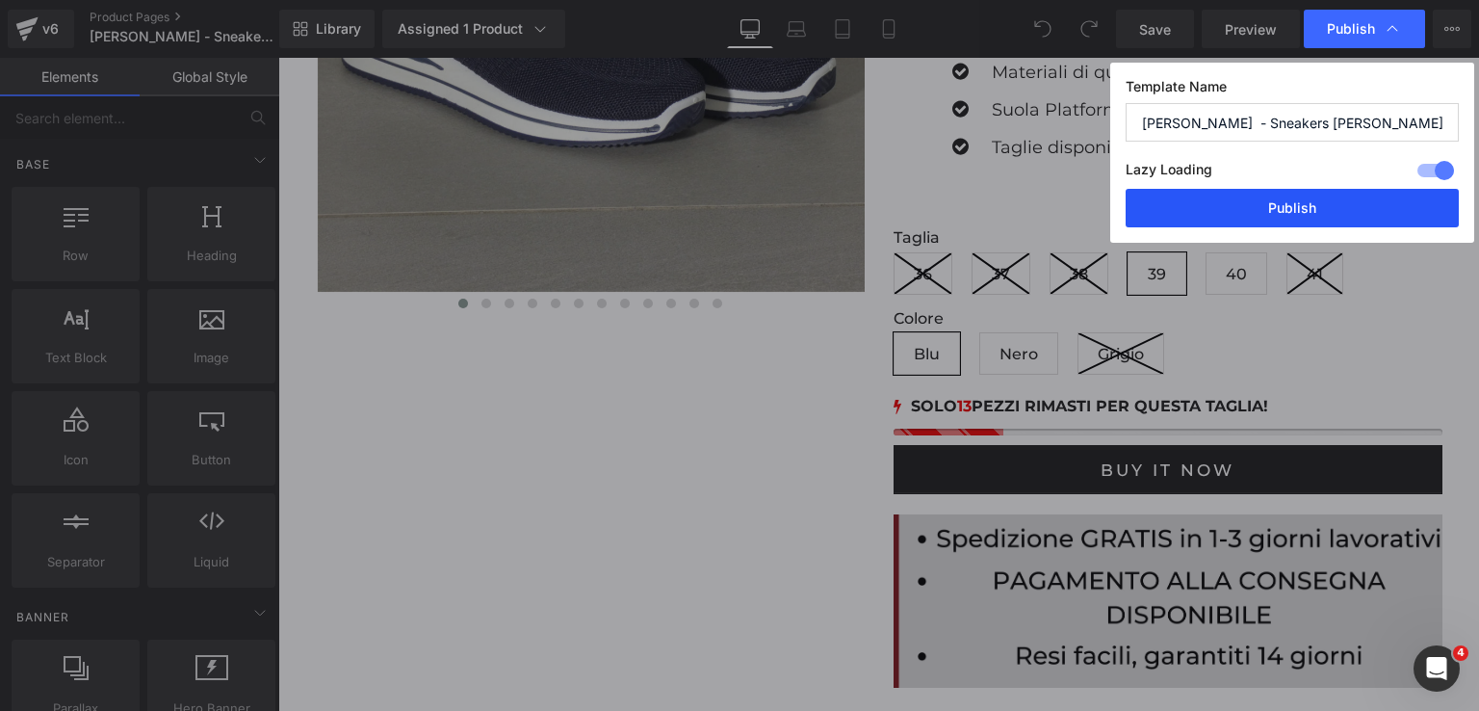
drag, startPoint x: 1332, startPoint y: 221, endPoint x: 1084, endPoint y: 43, distance: 304.4
click at [1332, 221] on button "Publish" at bounding box center [1292, 208] width 333 height 39
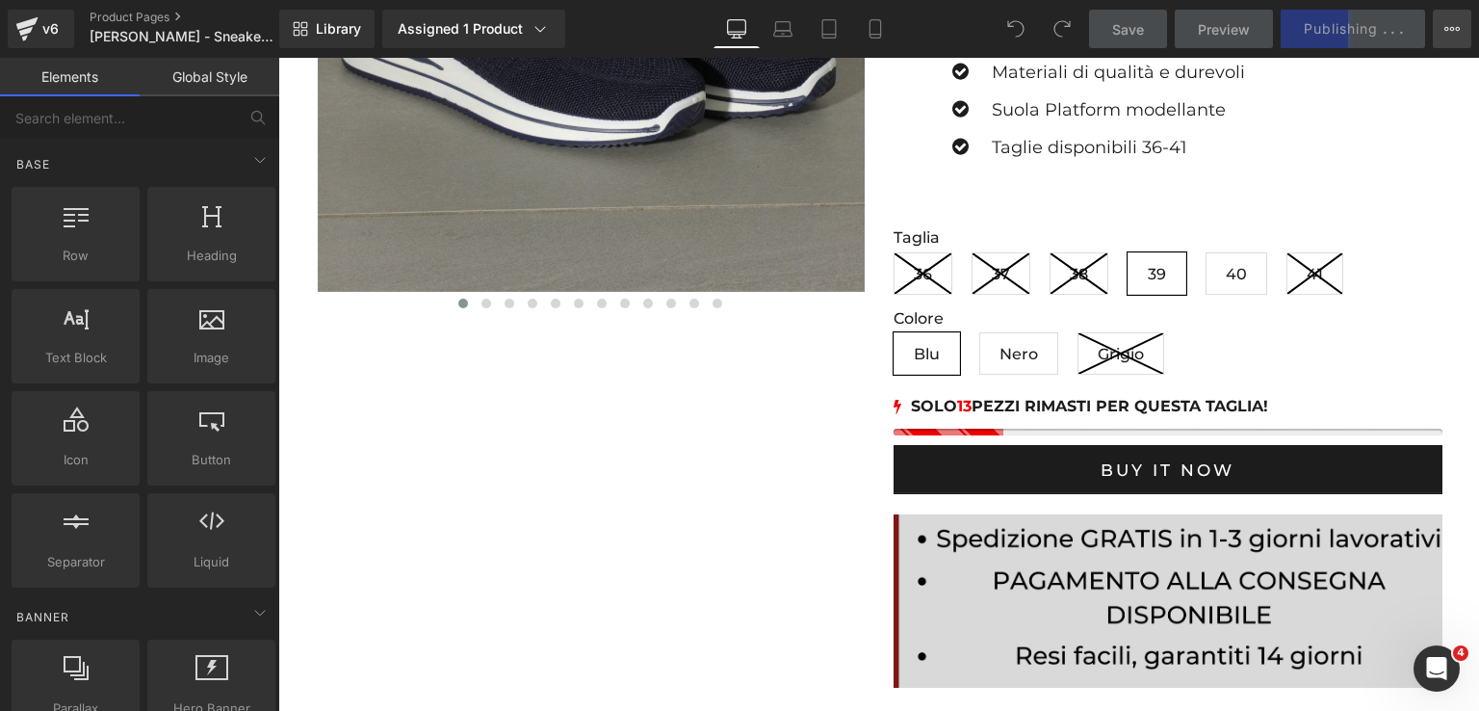
click at [1450, 34] on icon at bounding box center [1452, 28] width 15 height 15
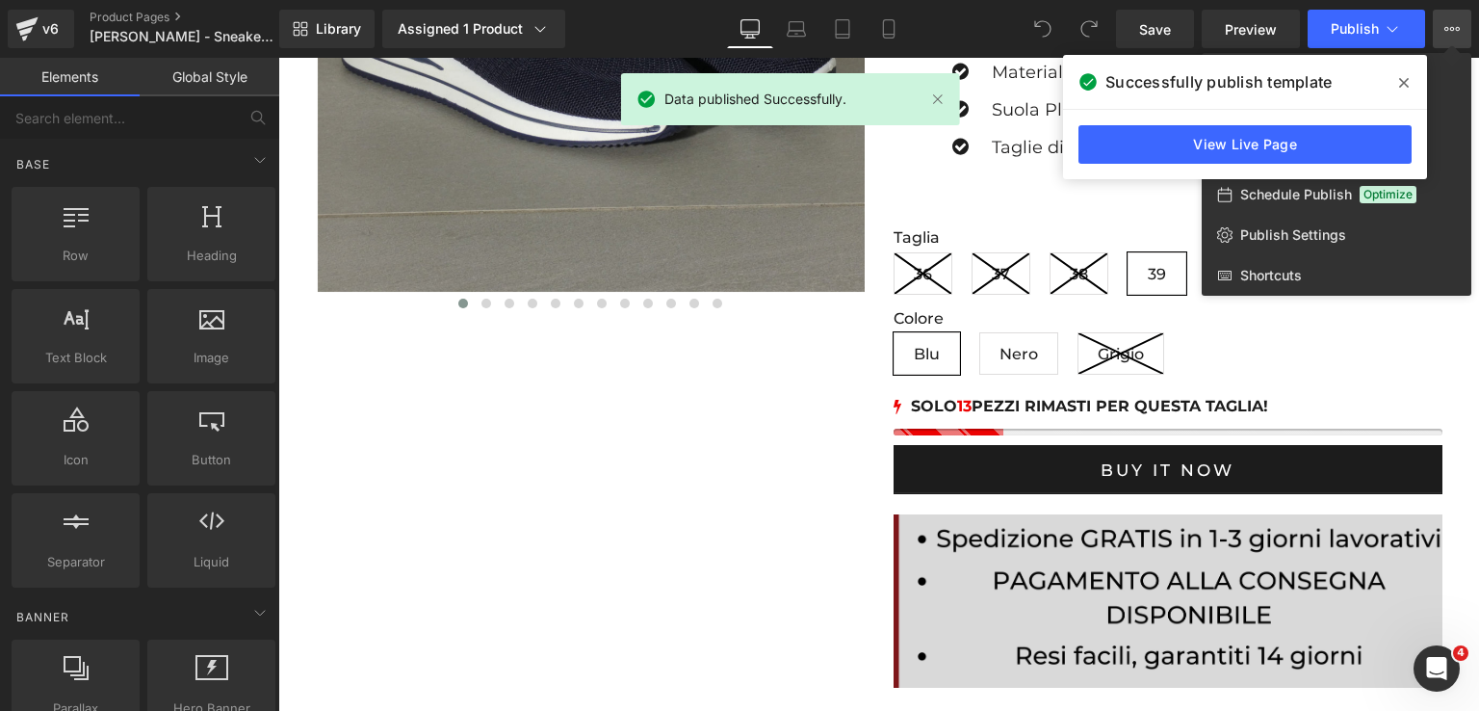
drag, startPoint x: 1410, startPoint y: 73, endPoint x: 1132, endPoint y: 16, distance: 284.1
click at [1410, 73] on span at bounding box center [1404, 82] width 31 height 31
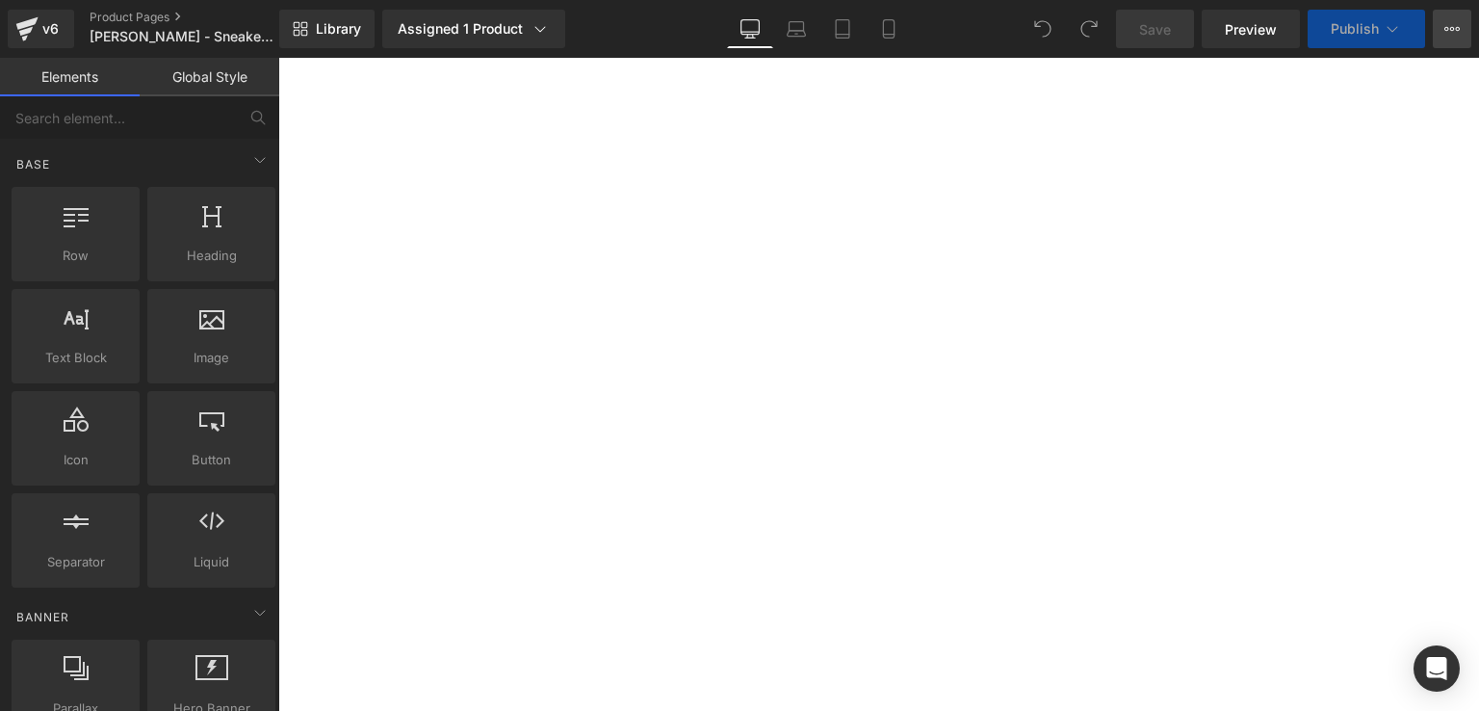
click at [1456, 32] on icon at bounding box center [1452, 28] width 15 height 15
